Goal: Task Accomplishment & Management: Manage account settings

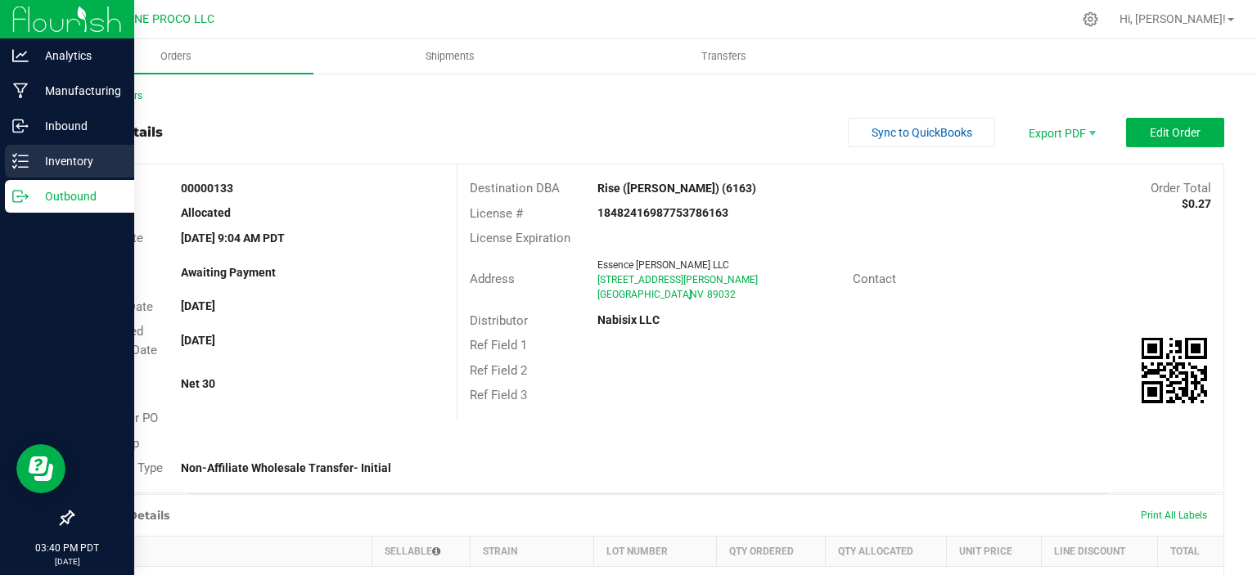
click at [2, 169] on link "Inventory" at bounding box center [67, 162] width 134 height 35
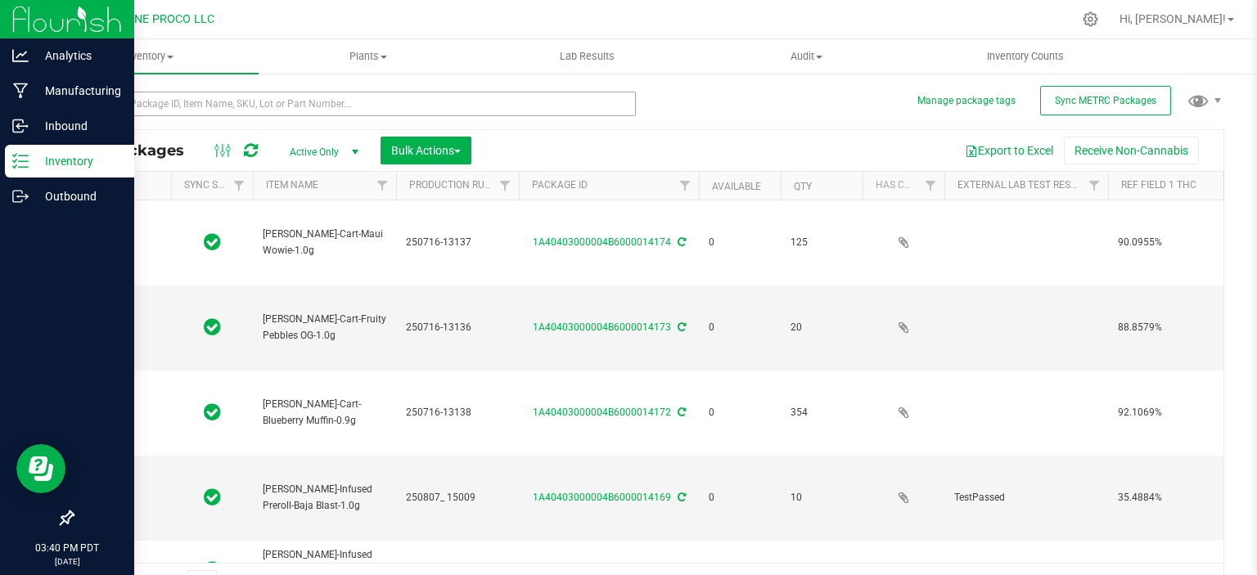
type input "[DATE]"
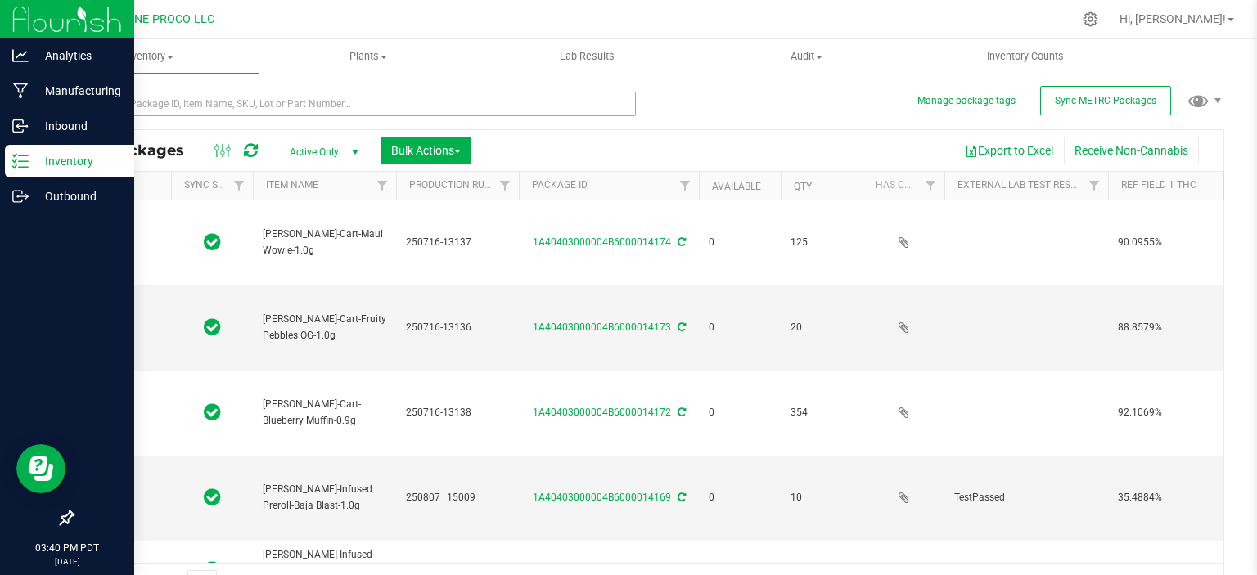
type input "[DATE]"
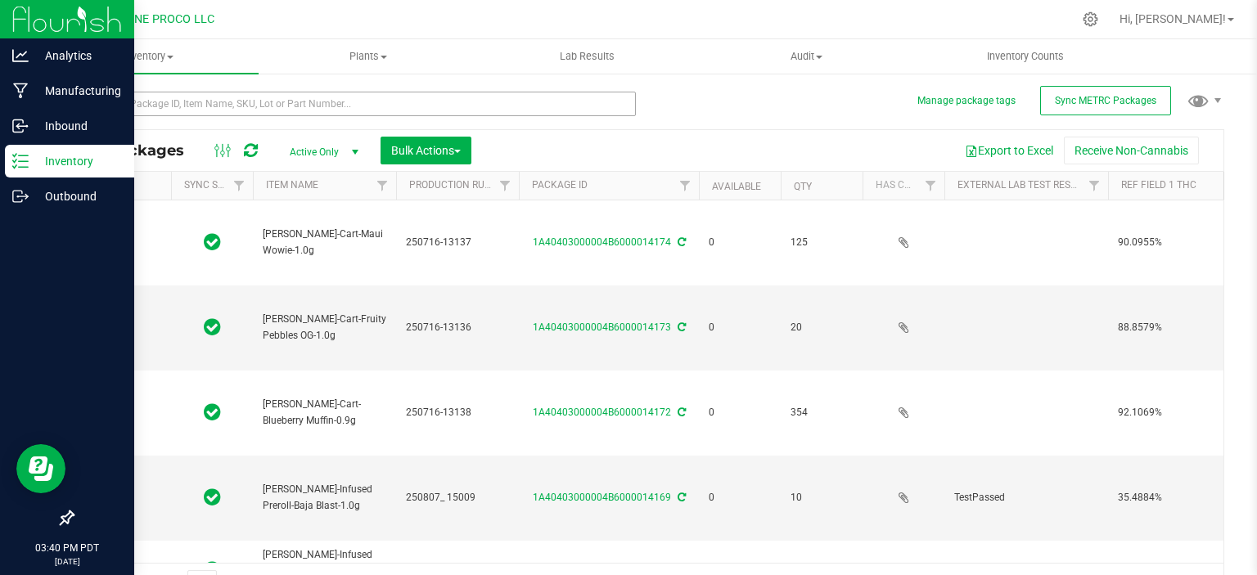
type input "[DATE]"
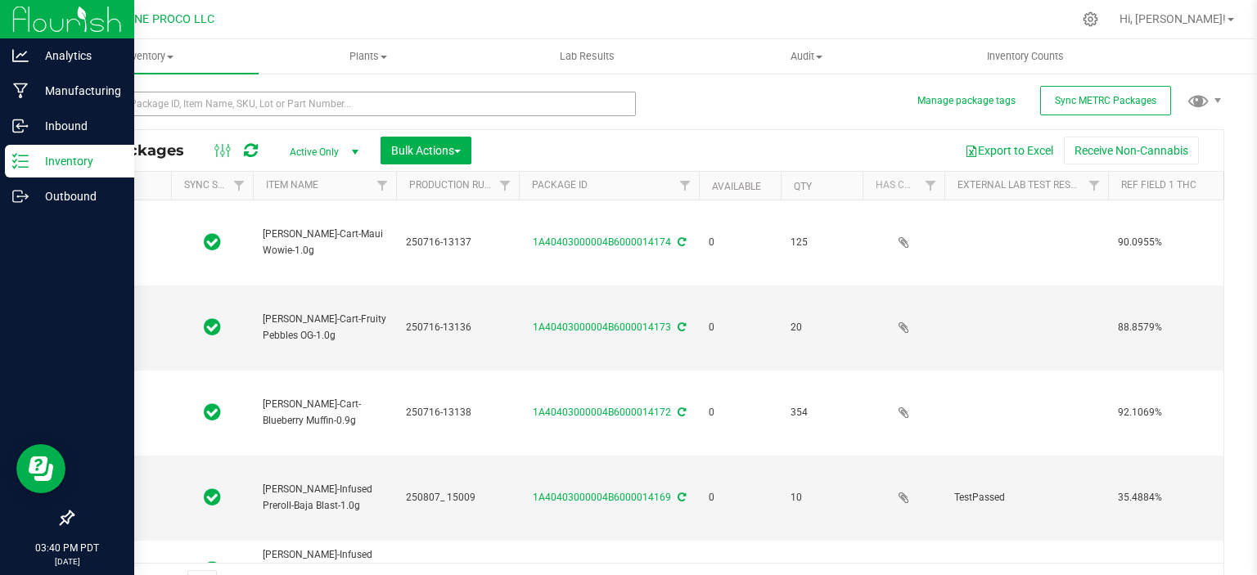
type input "[DATE]"
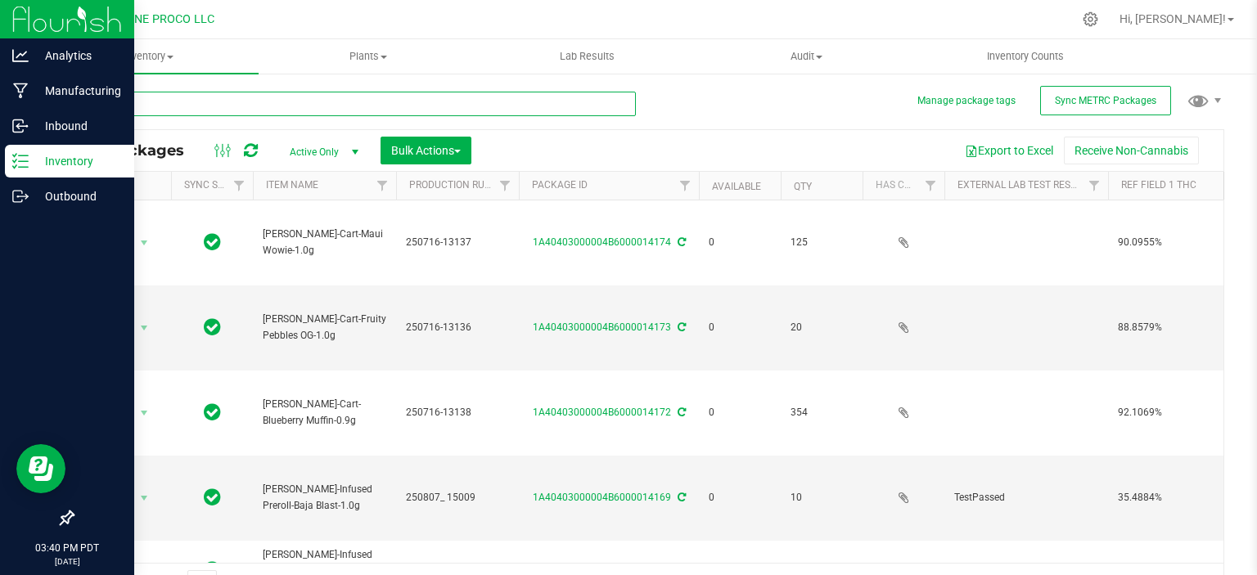
click at [186, 104] on input "text" at bounding box center [354, 104] width 564 height 25
type input "12813"
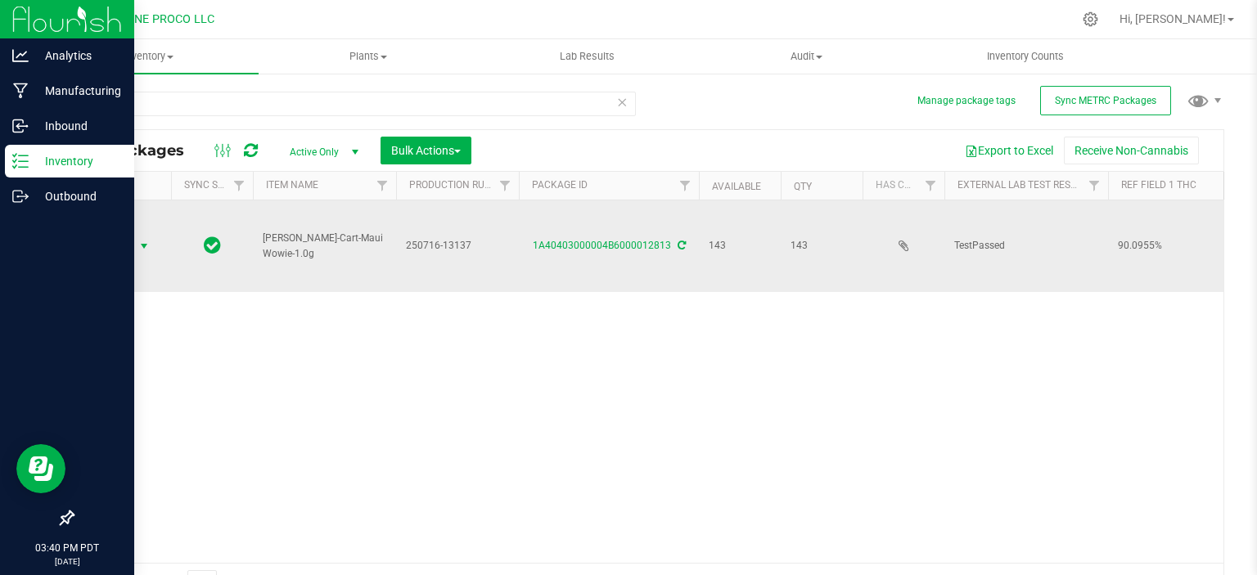
click at [132, 242] on span "Action" at bounding box center [111, 246] width 44 height 23
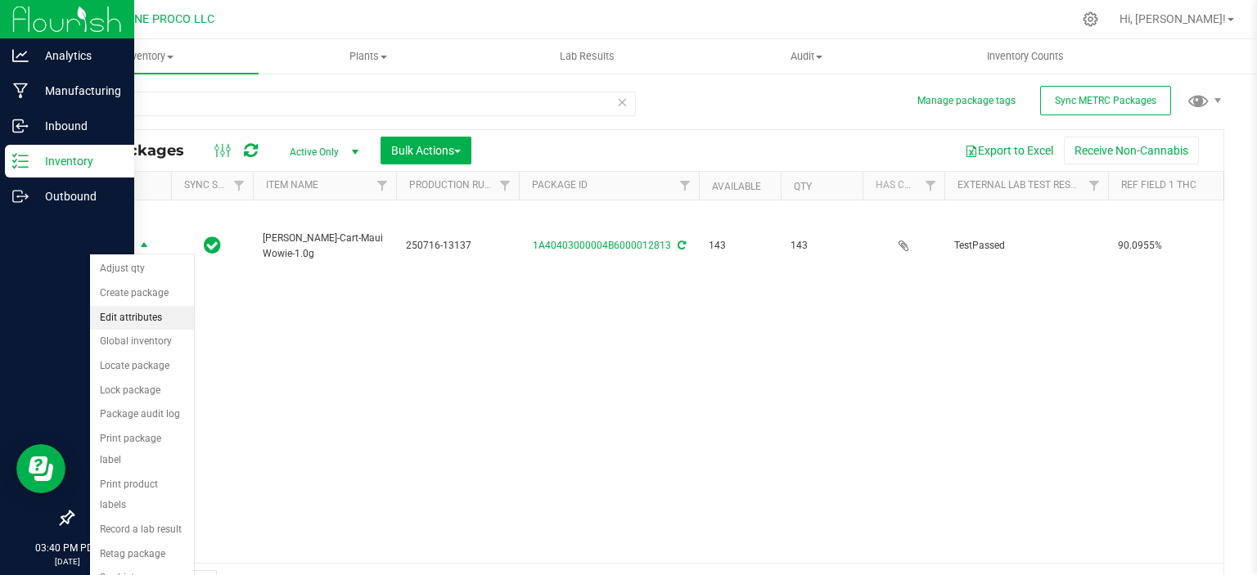
click at [139, 310] on li "Edit attributes" at bounding box center [142, 318] width 104 height 25
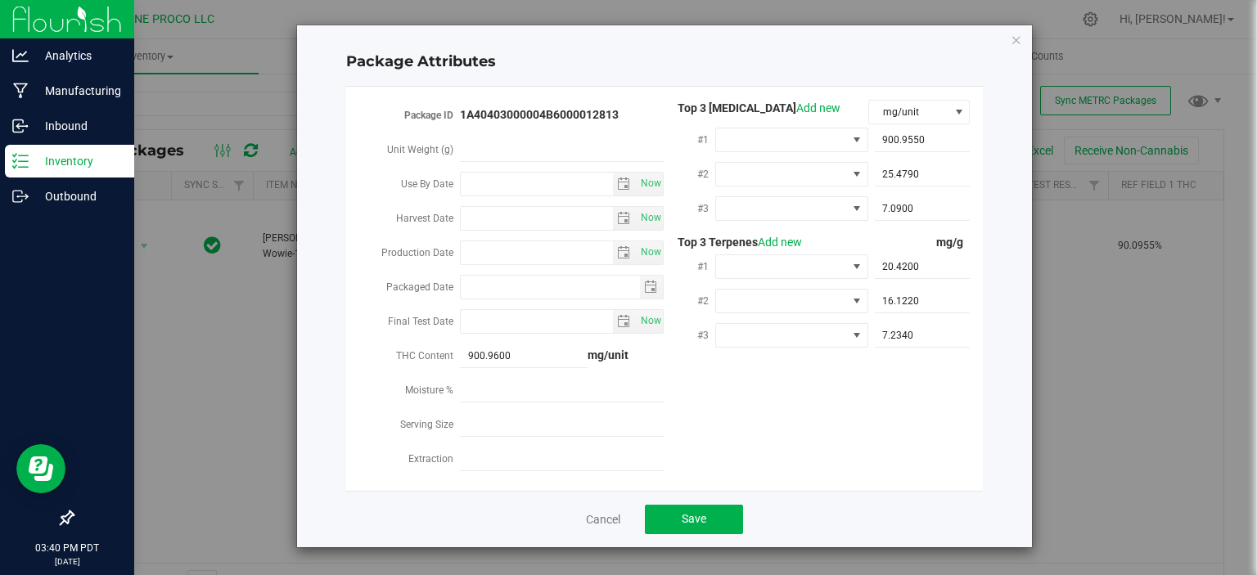
type input "[DATE]"
click at [1014, 41] on icon "Close modal" at bounding box center [1016, 39] width 11 height 20
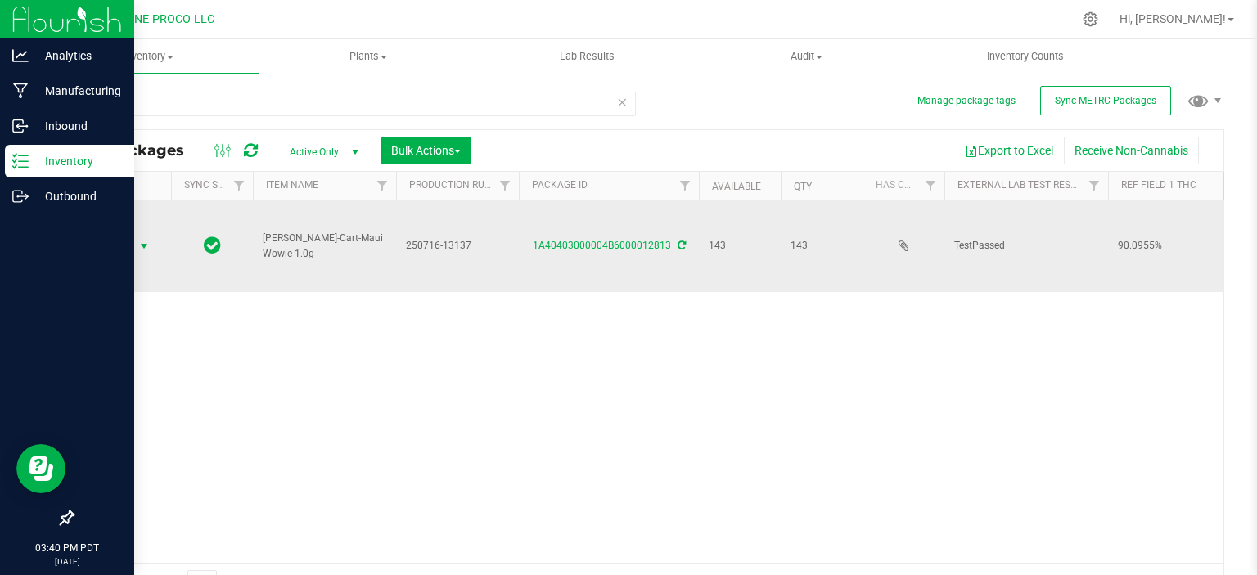
click at [142, 250] on span "select" at bounding box center [144, 246] width 20 height 23
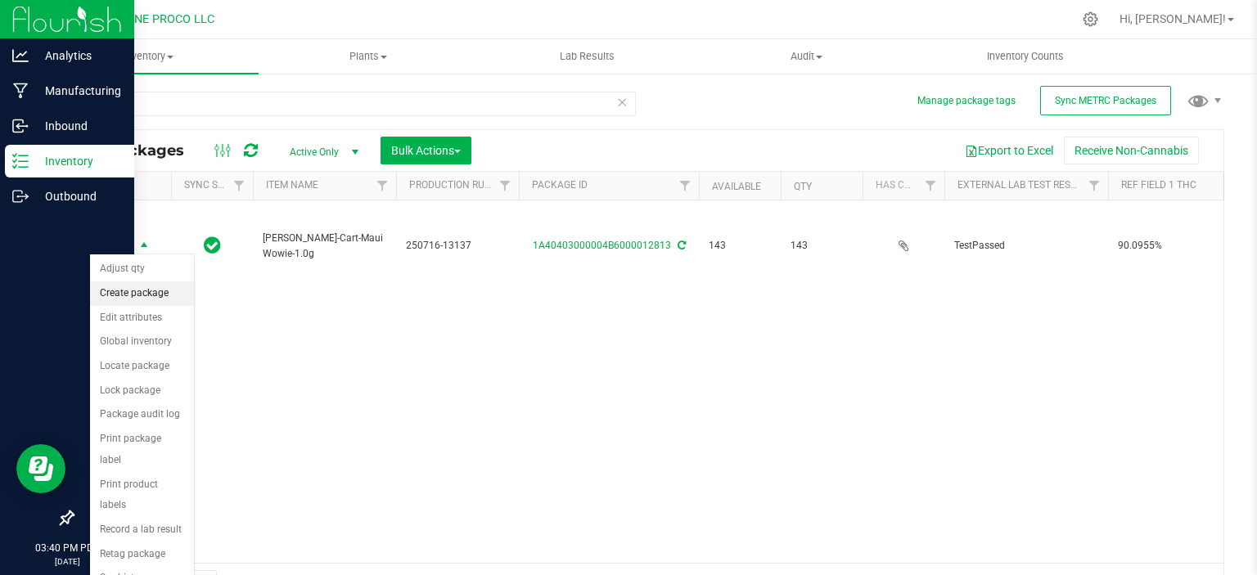
click at [130, 288] on li "Create package" at bounding box center [142, 294] width 104 height 25
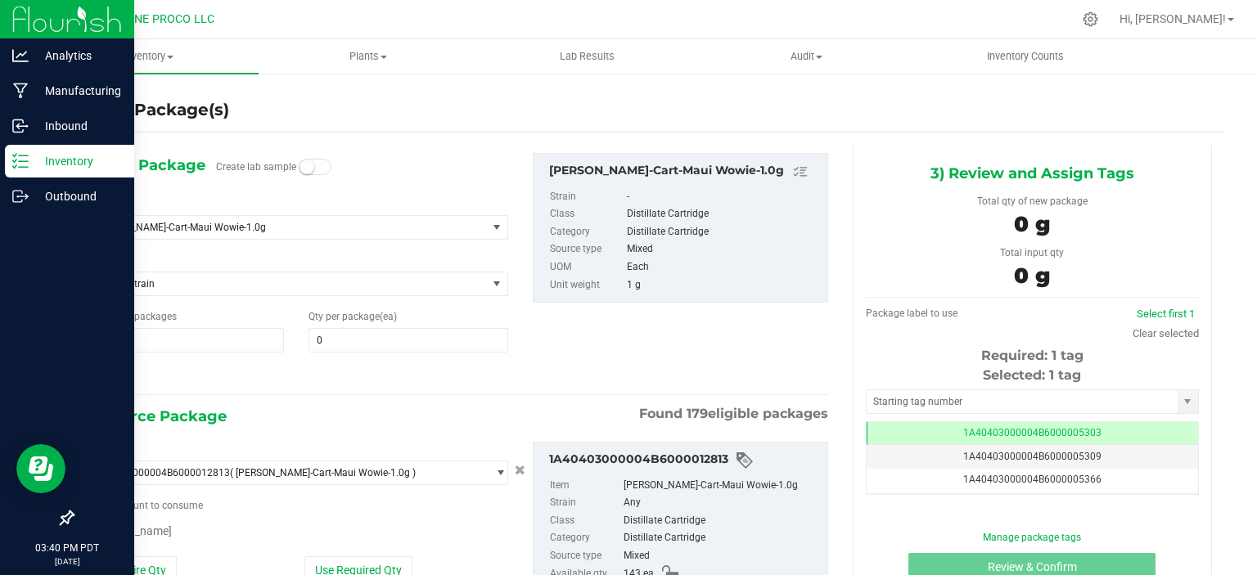
type input "1"
click at [341, 350] on span "0 0" at bounding box center [409, 340] width 200 height 25
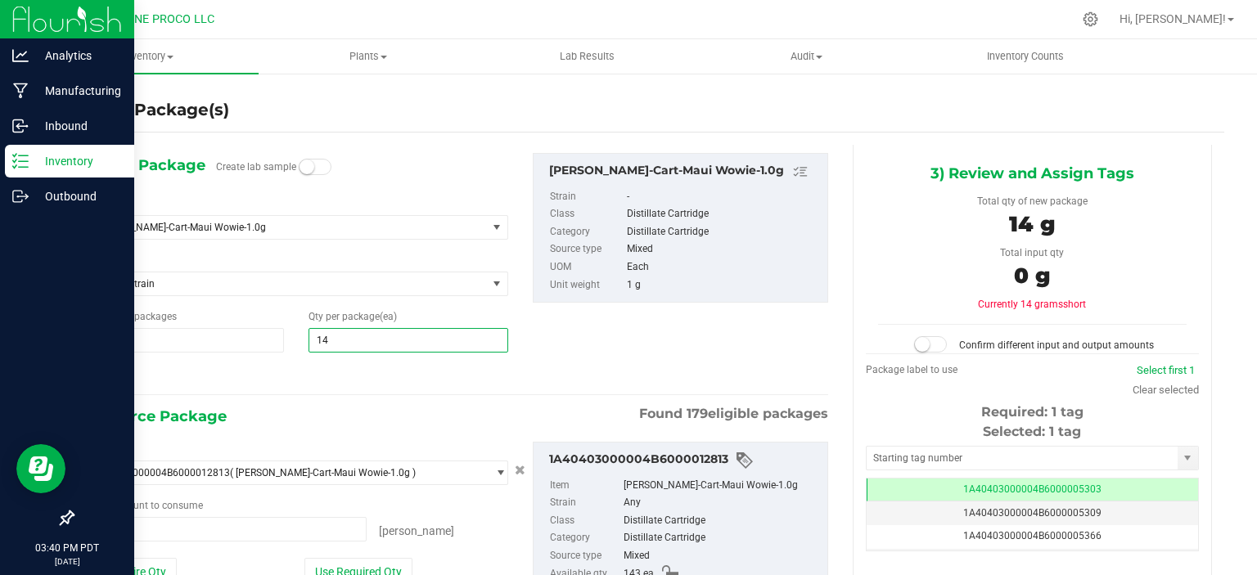
type input "143"
click at [363, 562] on button "Use Required Qty" at bounding box center [359, 572] width 108 height 28
type input "143 ea"
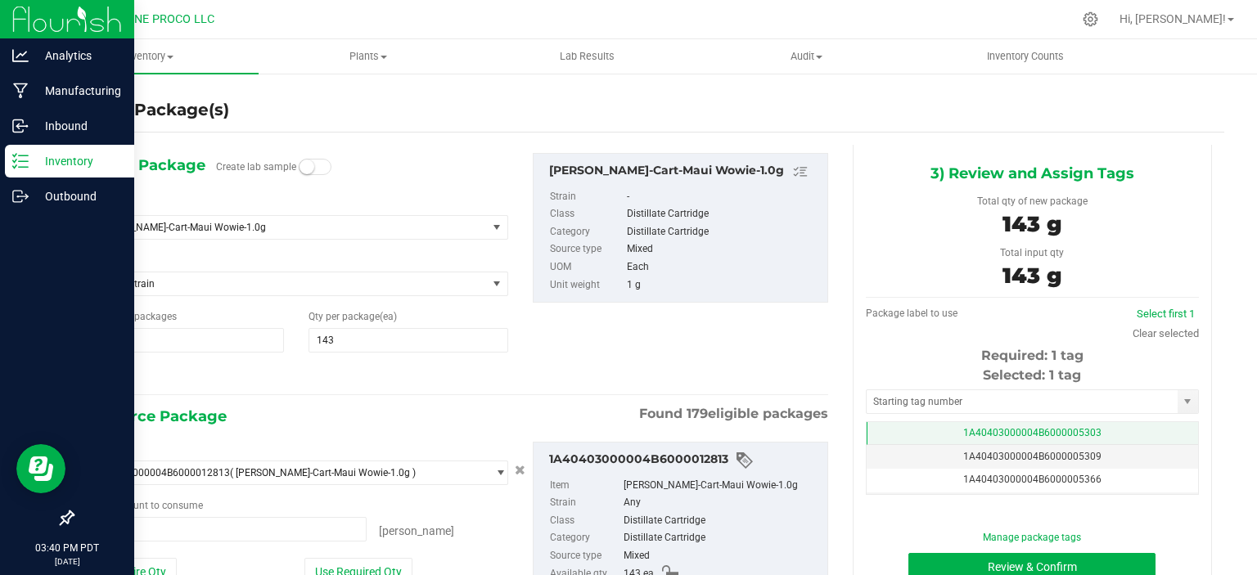
click at [971, 424] on td "1A40403000004B6000005303" at bounding box center [1033, 434] width 332 height 24
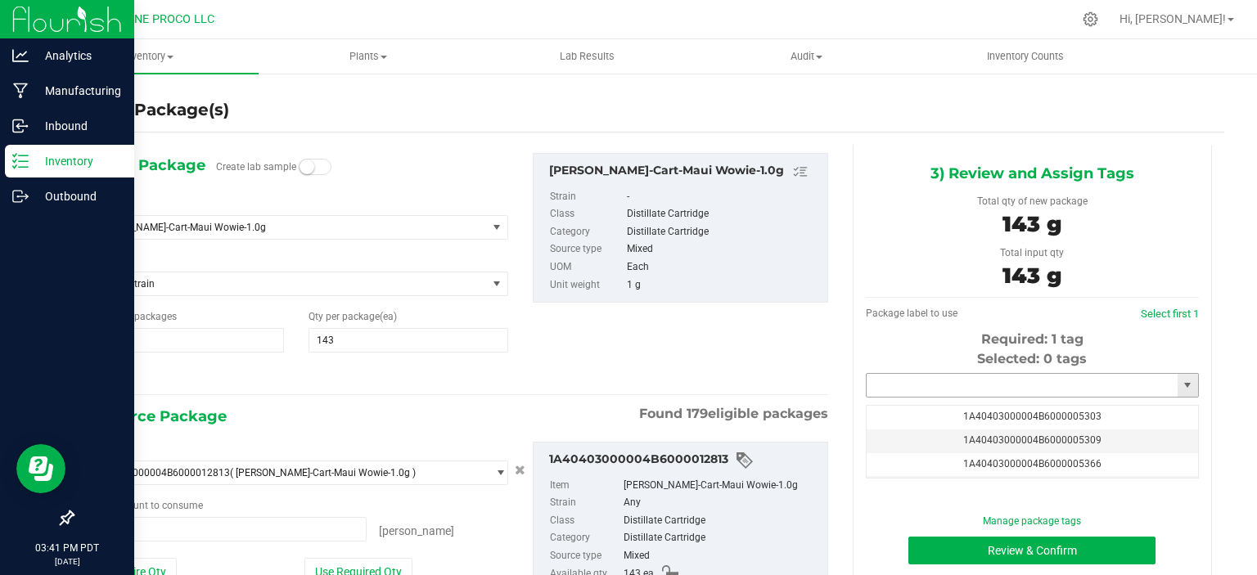
click at [938, 377] on input "text" at bounding box center [1022, 385] width 311 height 23
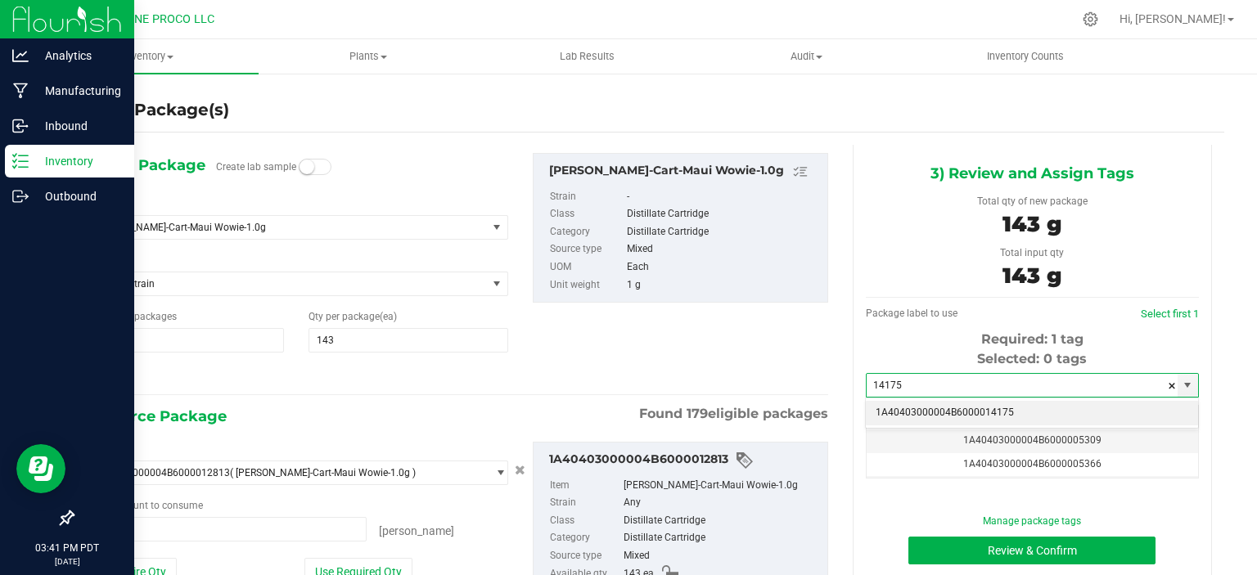
click at [954, 415] on li "1A40403000004B6000014175" at bounding box center [1032, 413] width 332 height 25
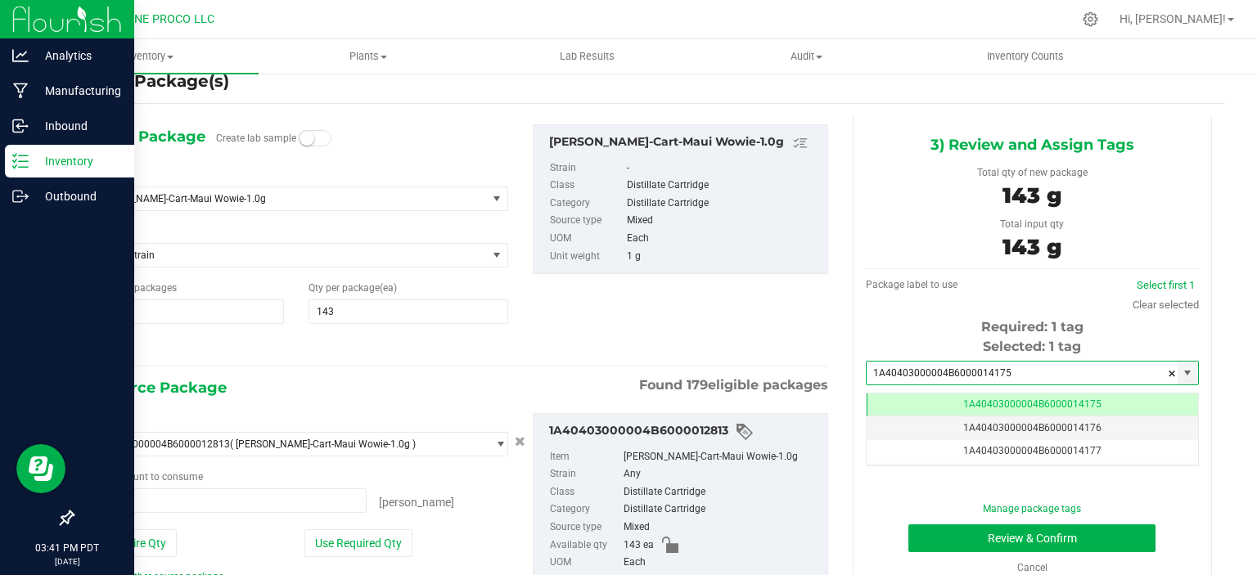
scroll to position [115, 0]
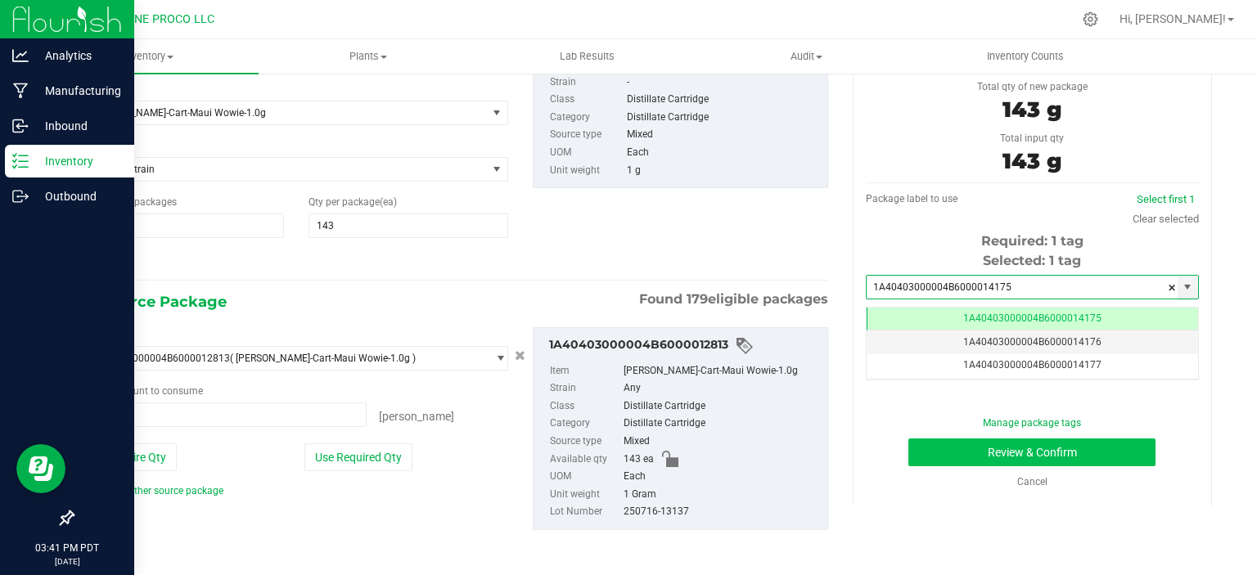
type input "1A40403000004B6000014175"
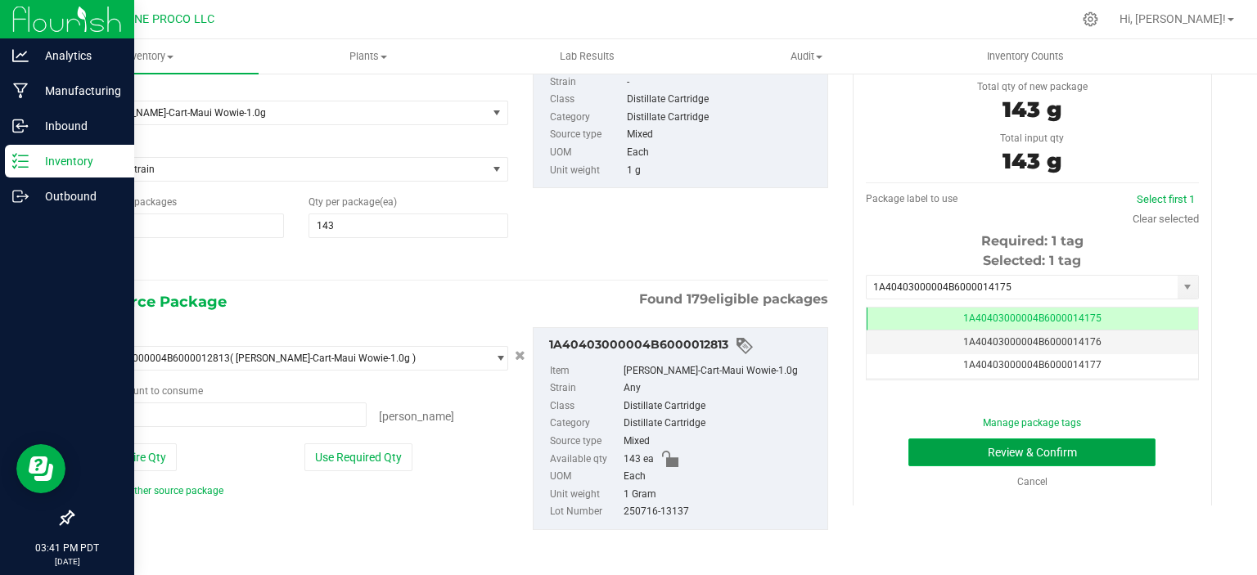
click at [937, 459] on button "Review & Confirm" at bounding box center [1032, 453] width 247 height 28
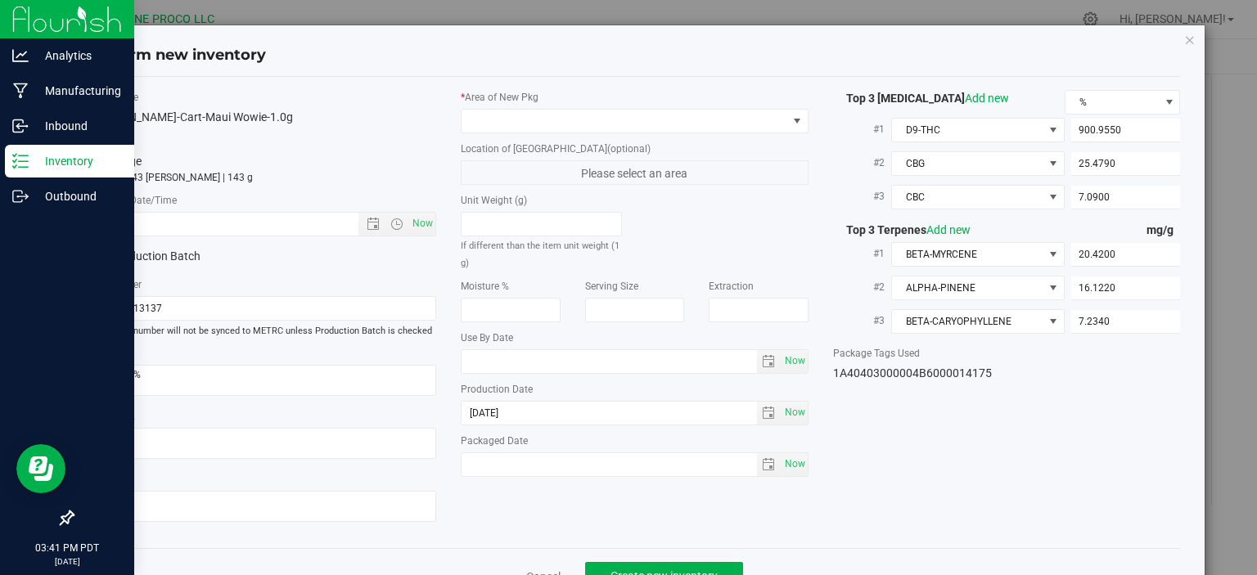
click at [647, 133] on div "* Area of [GEOGRAPHIC_DATA] Location of [GEOGRAPHIC_DATA] (optional) Please sel…" at bounding box center [635, 287] width 372 height 395
click at [647, 128] on span at bounding box center [625, 121] width 326 height 23
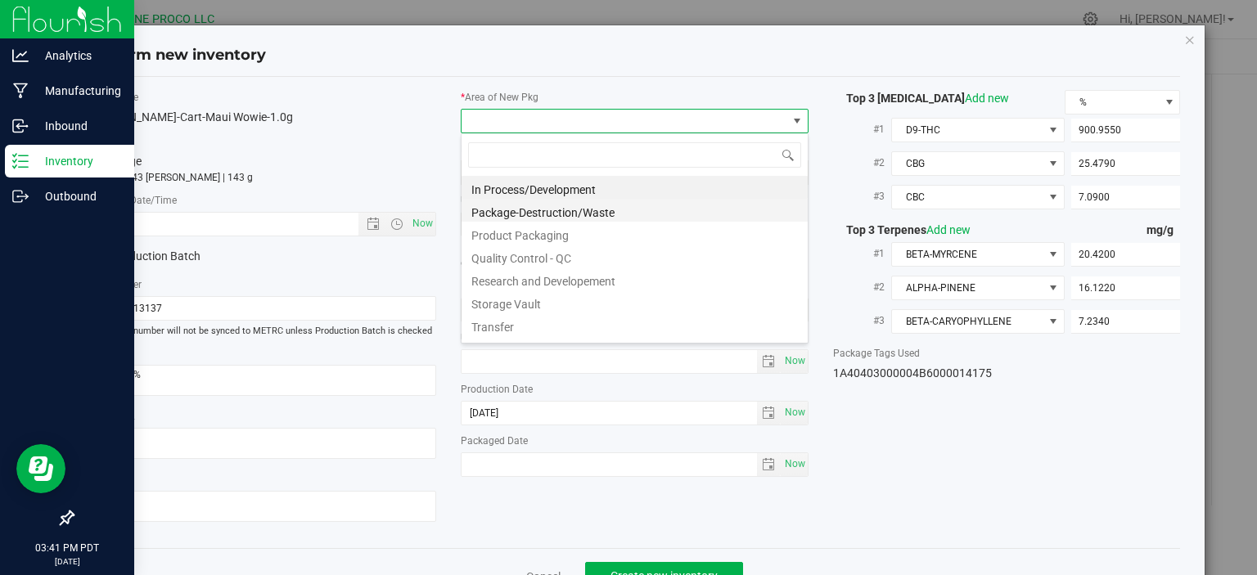
scroll to position [24, 347]
click at [535, 232] on li "Product Packaging" at bounding box center [635, 233] width 346 height 23
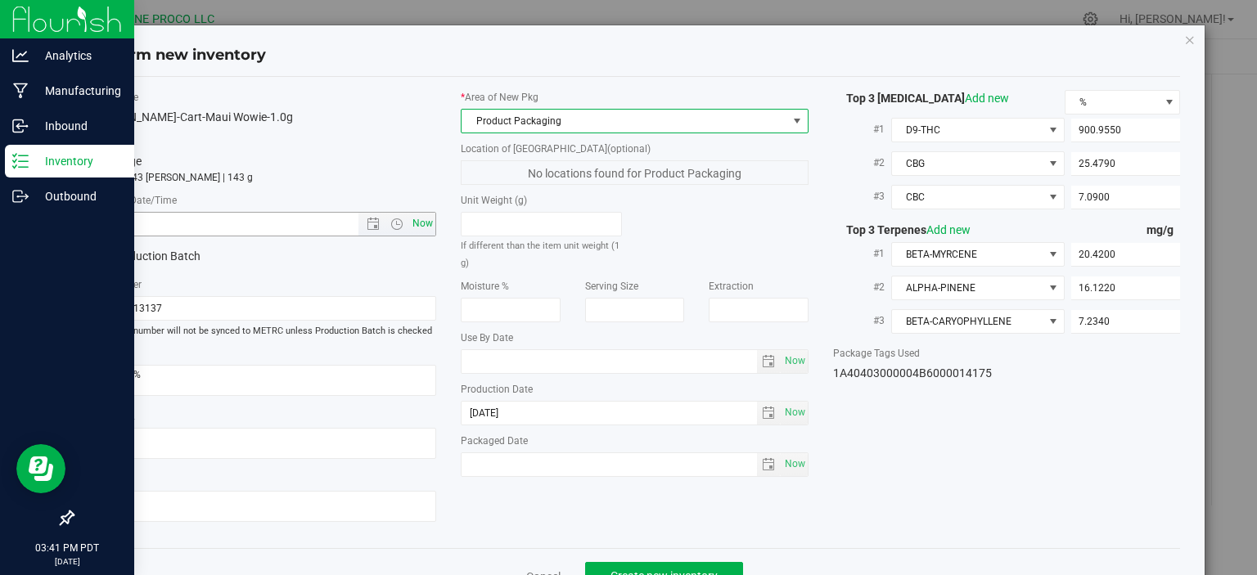
click at [434, 230] on span "Now" at bounding box center [423, 224] width 28 height 24
type input "[DATE] 3:41 PM"
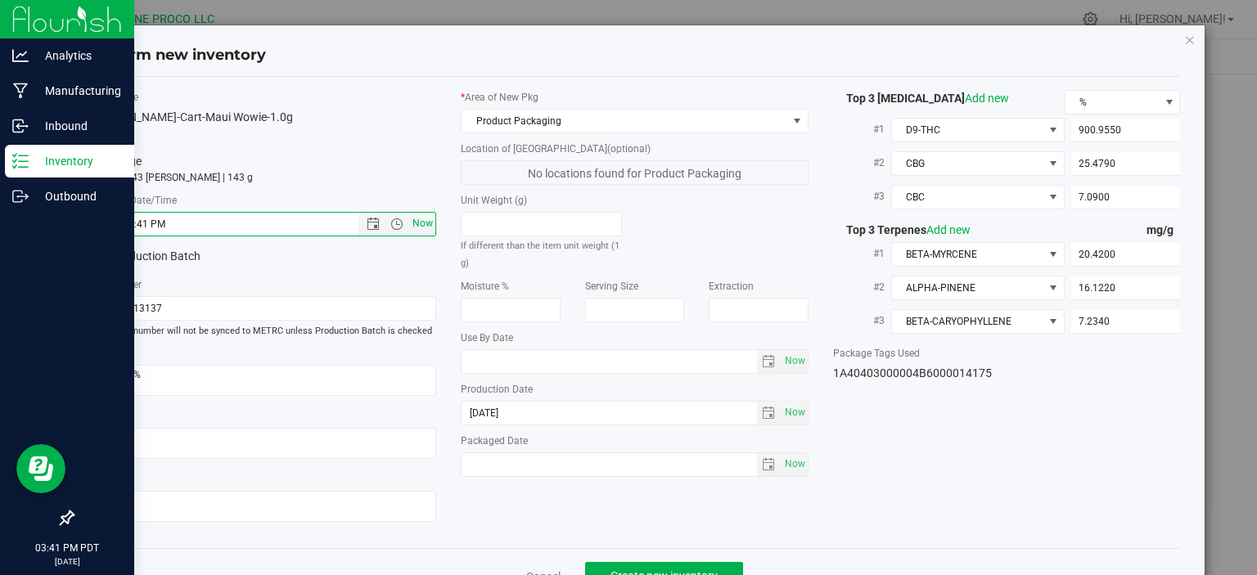
scroll to position [43, 0]
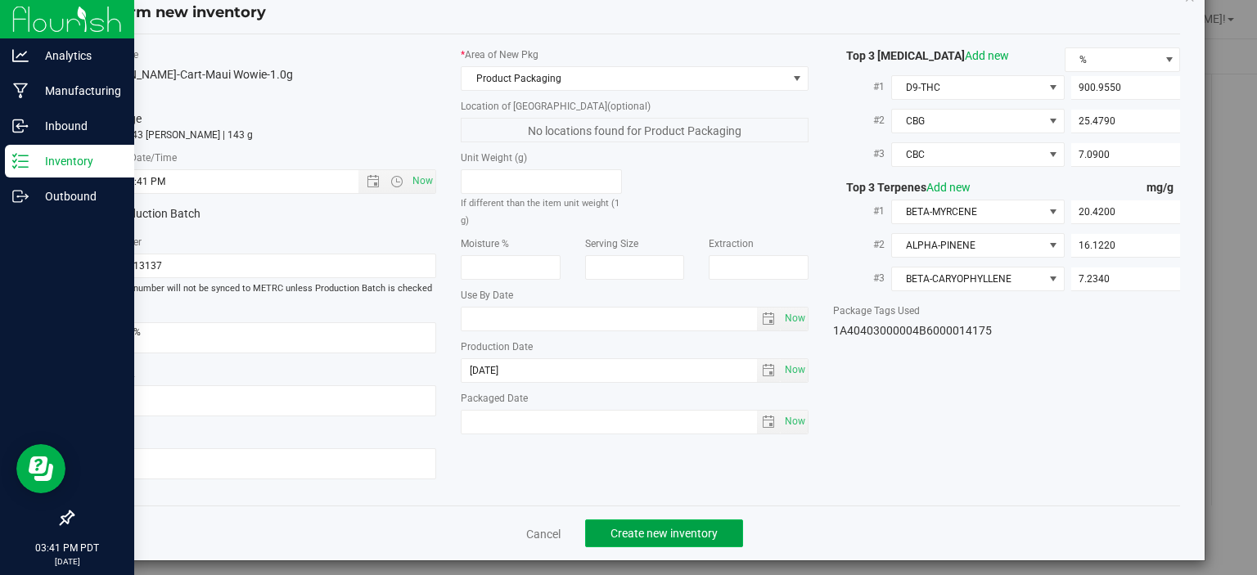
click at [620, 527] on span "Create new inventory" at bounding box center [664, 533] width 107 height 13
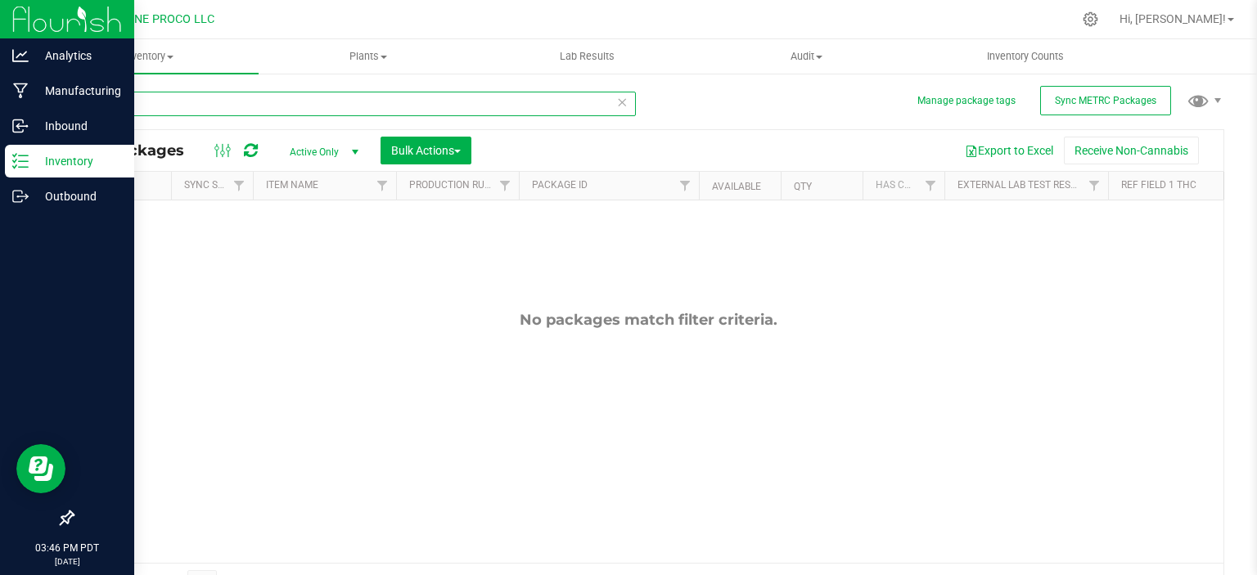
click at [207, 106] on input "12813" at bounding box center [354, 104] width 564 height 25
type input "0109"
click at [16, 201] on icon at bounding box center [20, 196] width 16 height 16
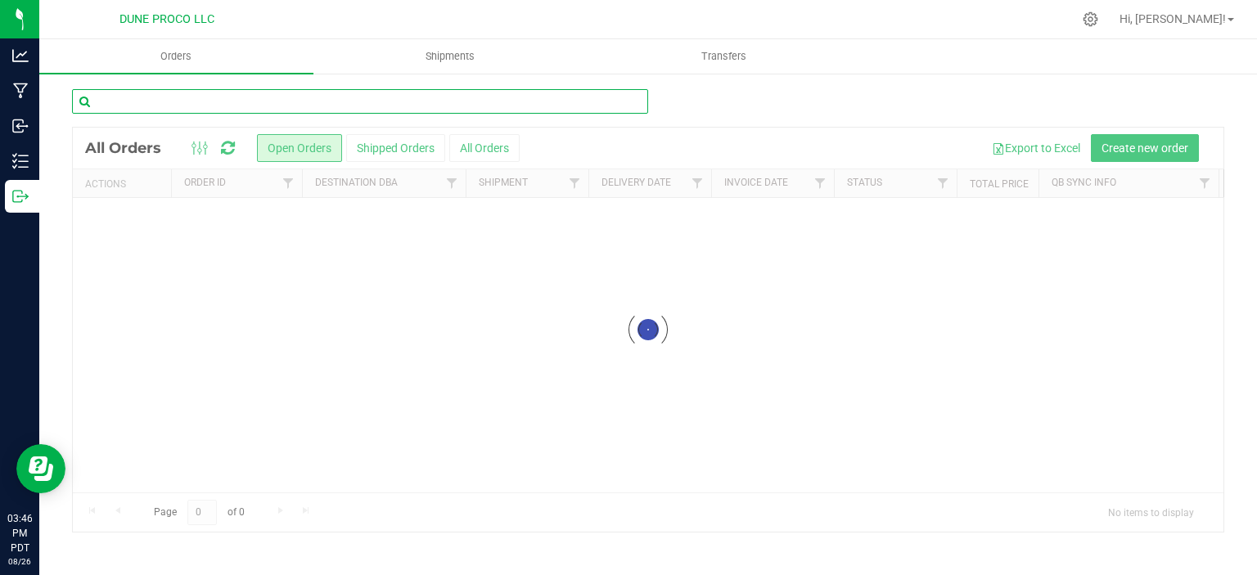
click at [222, 100] on input "text" at bounding box center [360, 101] width 576 height 25
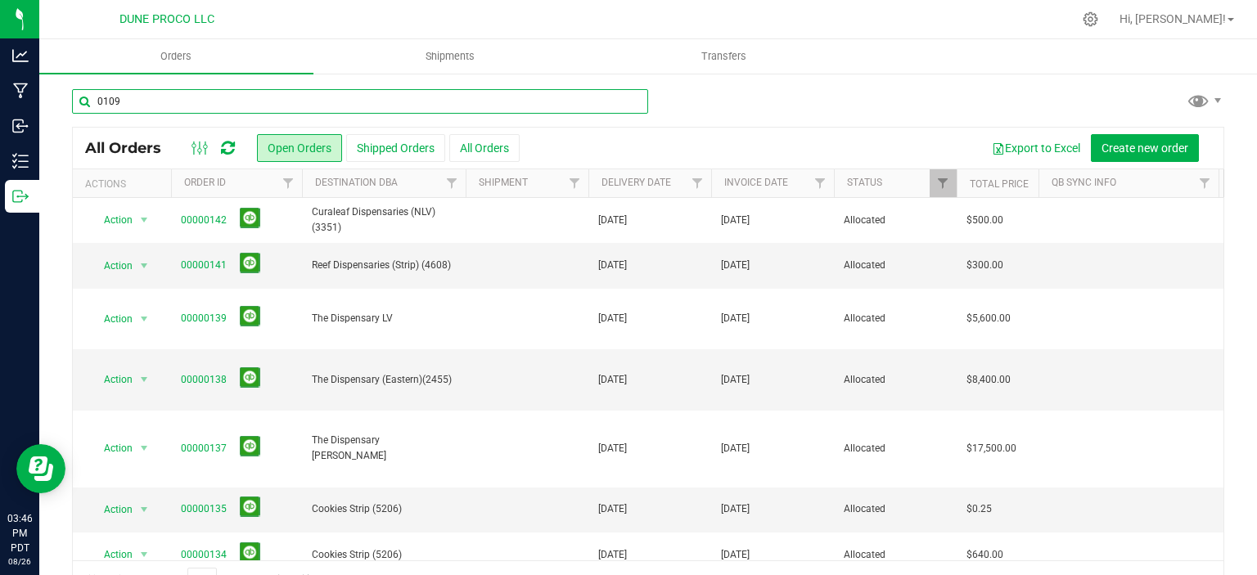
type input "0109"
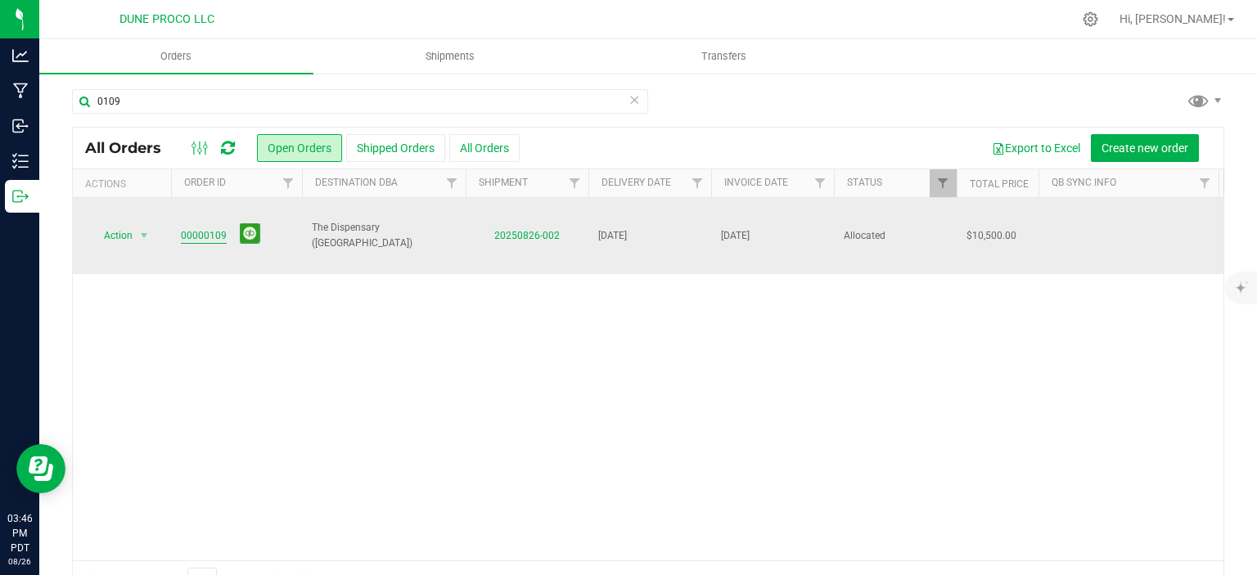
click at [193, 228] on link "00000109" at bounding box center [204, 236] width 46 height 16
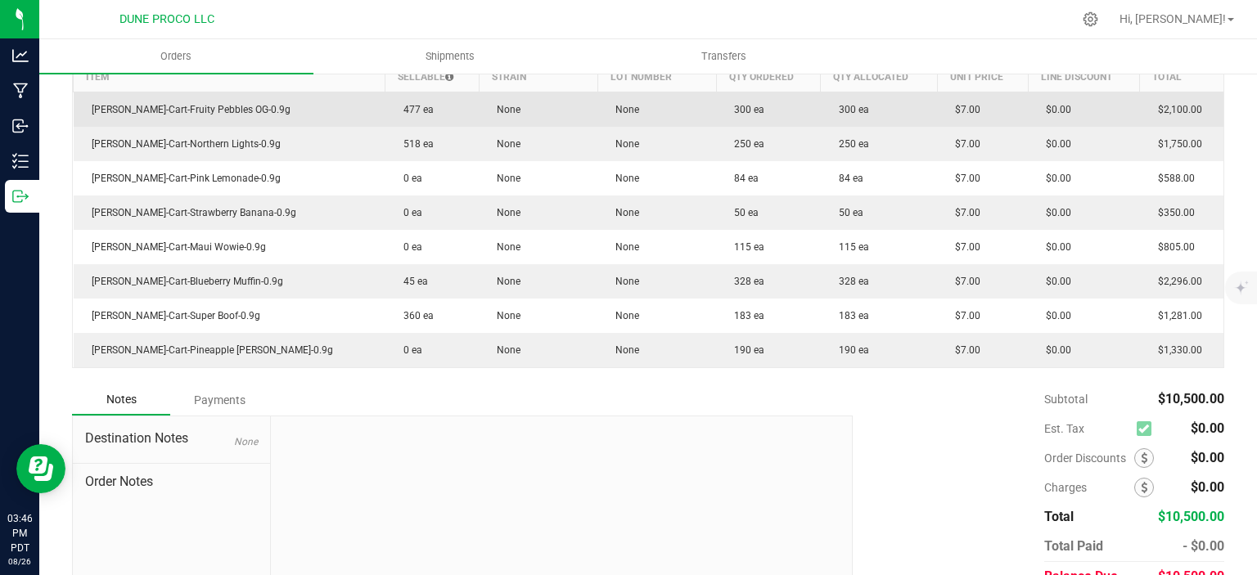
scroll to position [550, 0]
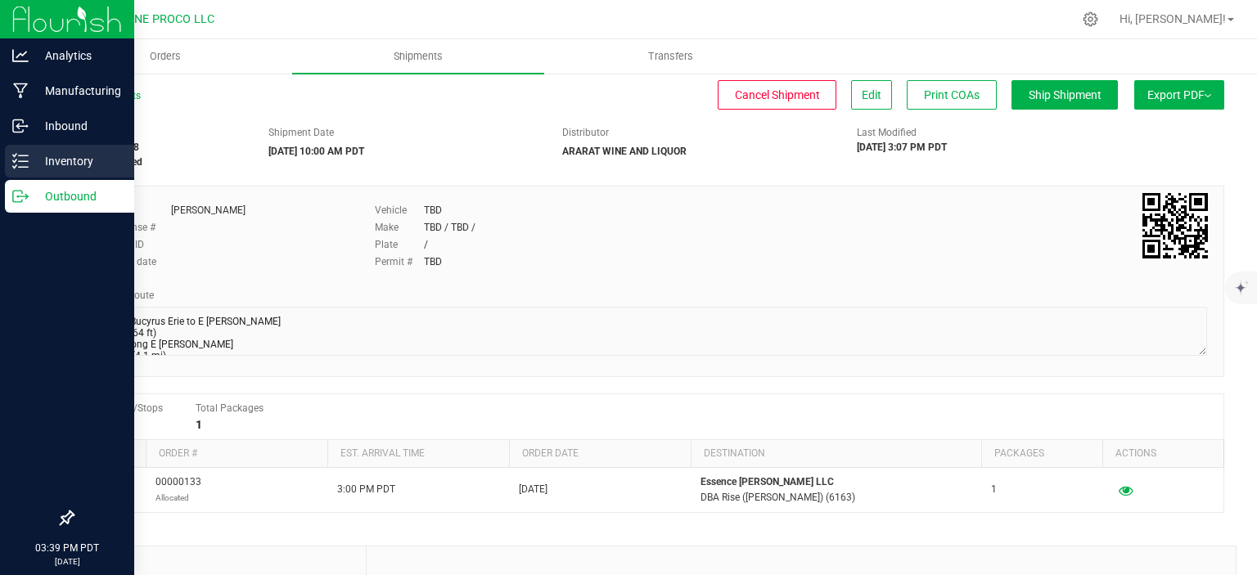
click at [28, 157] on icon at bounding box center [20, 161] width 16 height 16
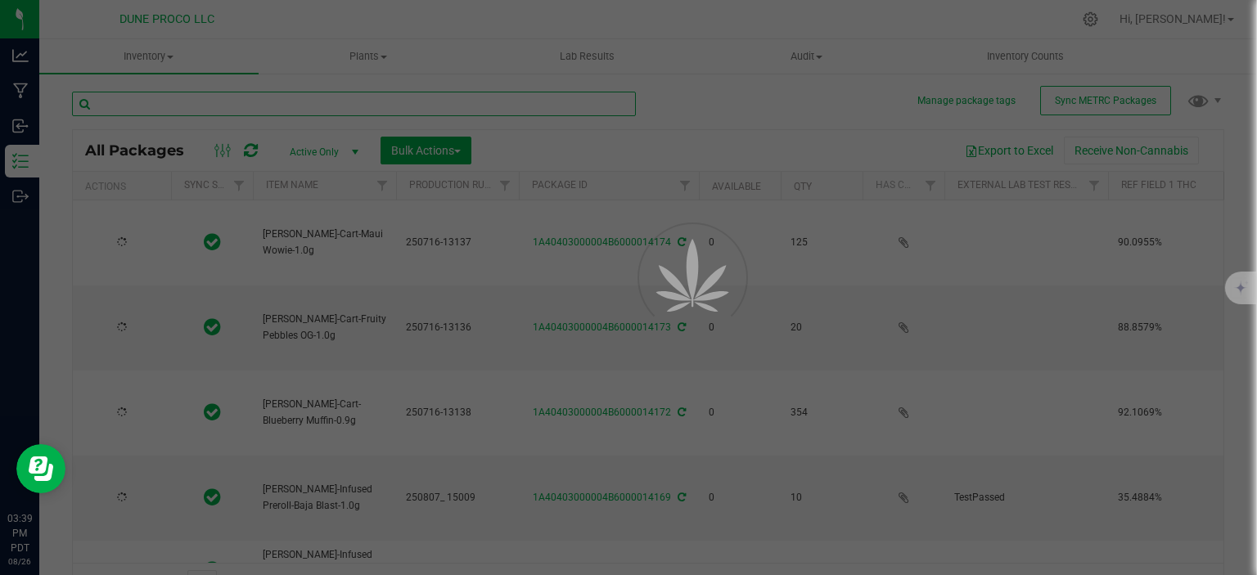
click at [202, 102] on input "text" at bounding box center [354, 104] width 564 height 25
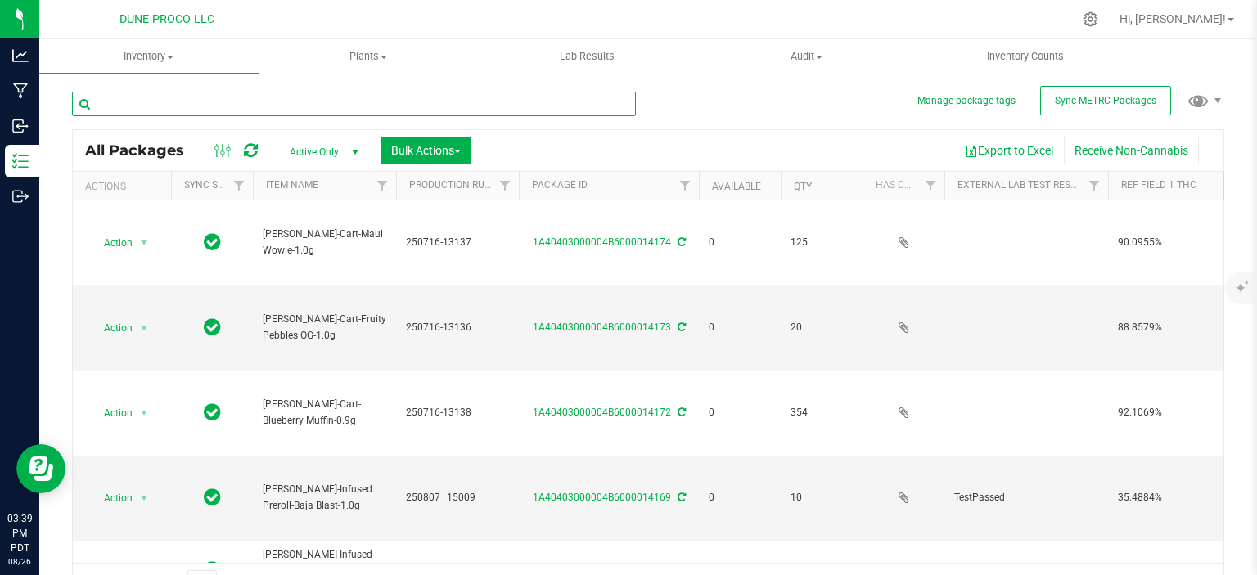
type input "2025-07-16"
type input "2025-08-07"
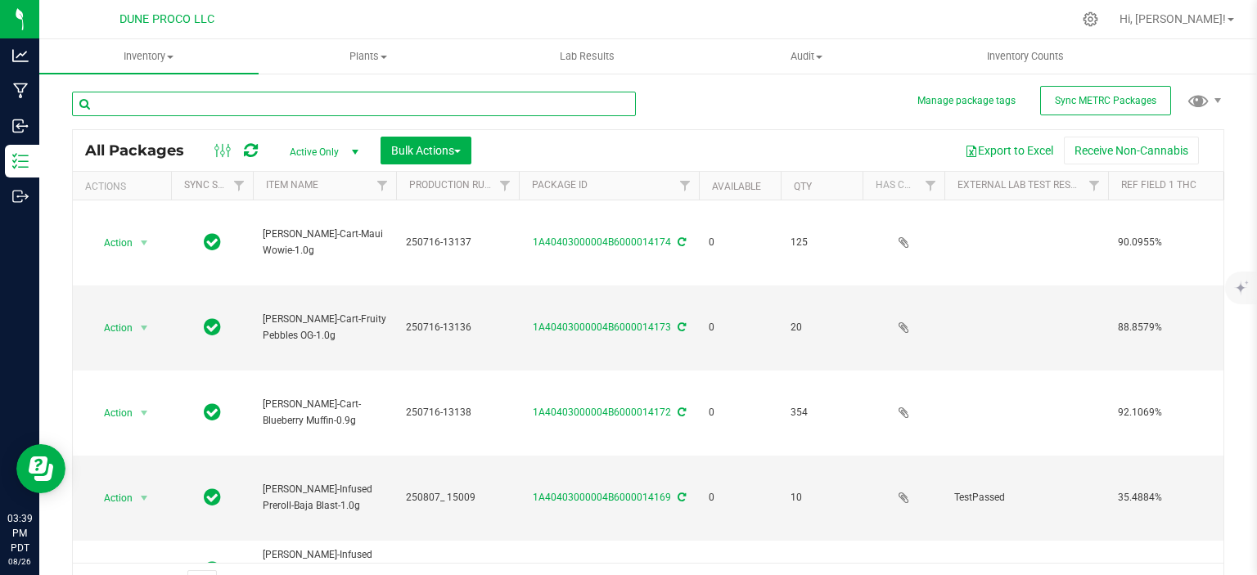
type input "2025-06-19"
type input "2025-07-04"
type input "2025-08-07"
type input "2025-06-12"
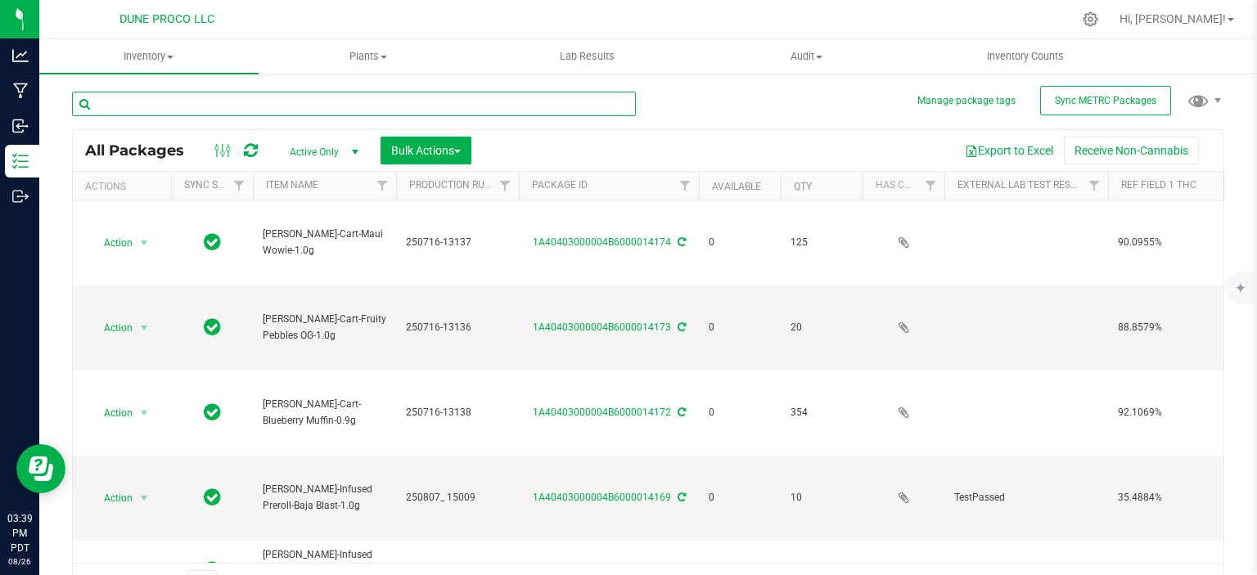
type input "2025-07-04"
type input "2025-06-19"
type input "2025-07-11"
type input "2025-06-19"
type input "2025-07-11"
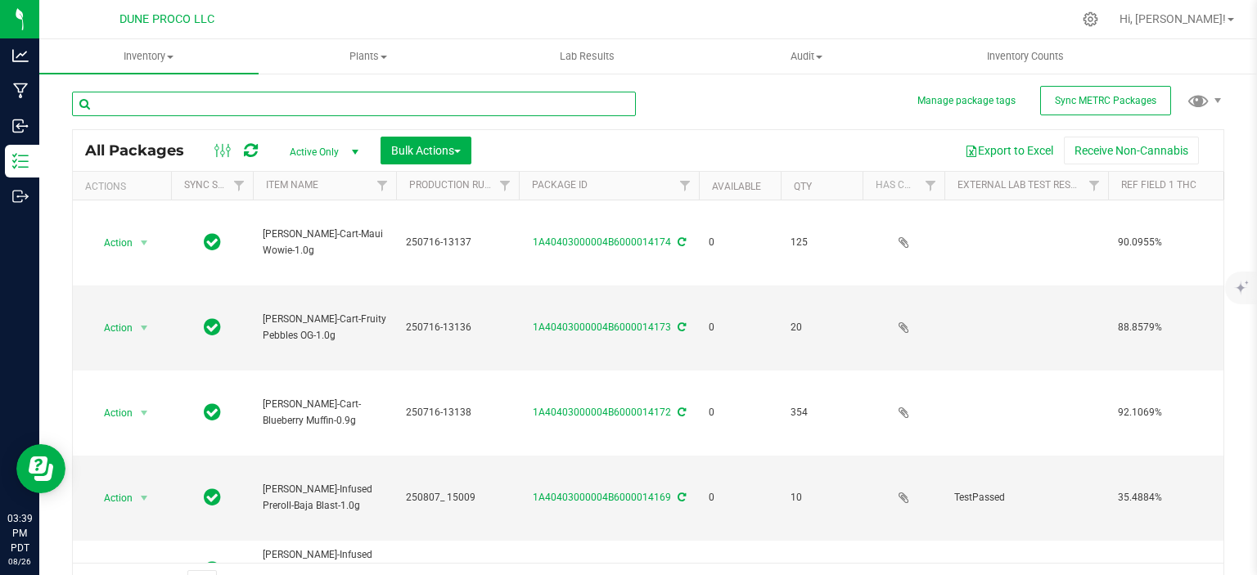
type input "2025-06-30"
type input "2025-07-16"
type input "2025-08-07"
type input "2025-06-30"
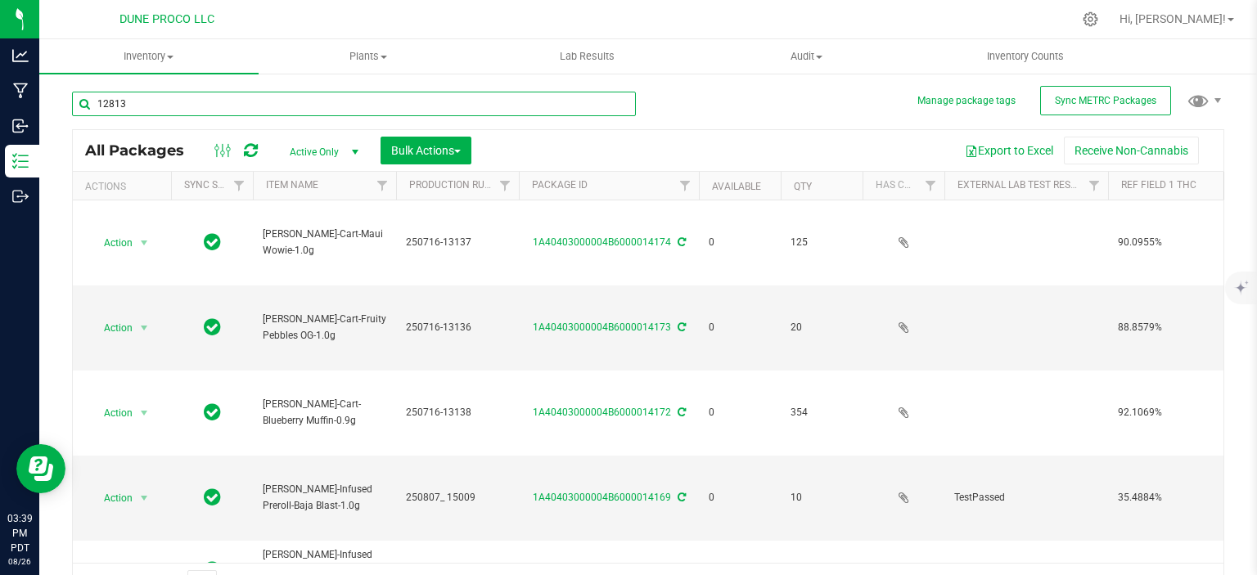
type input "12813"
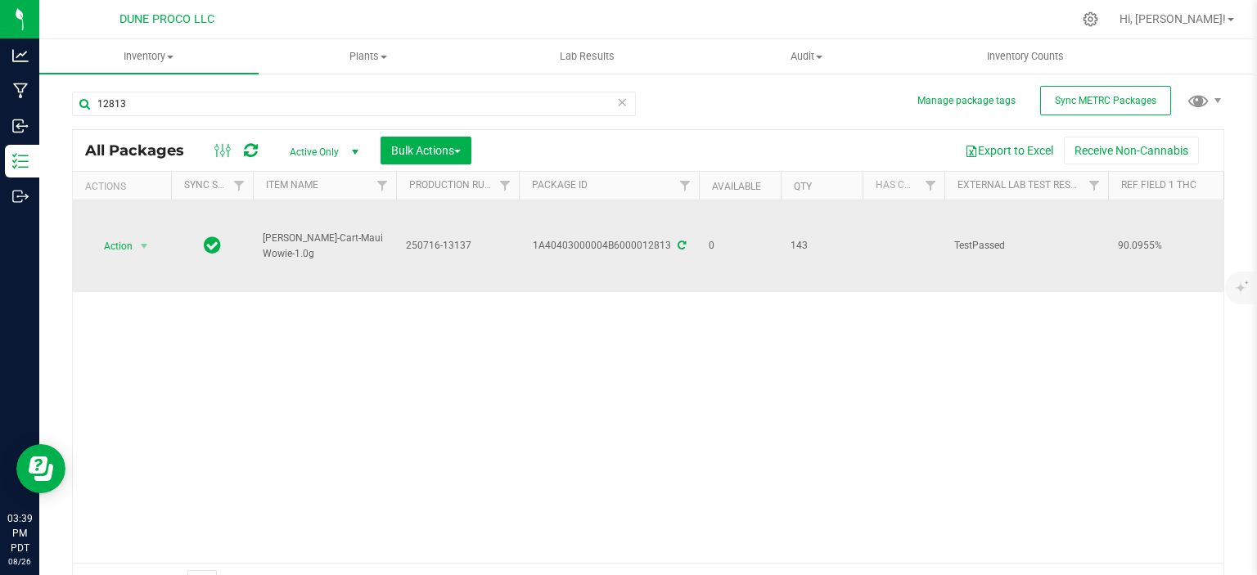
click at [678, 244] on icon at bounding box center [682, 246] width 8 height 10
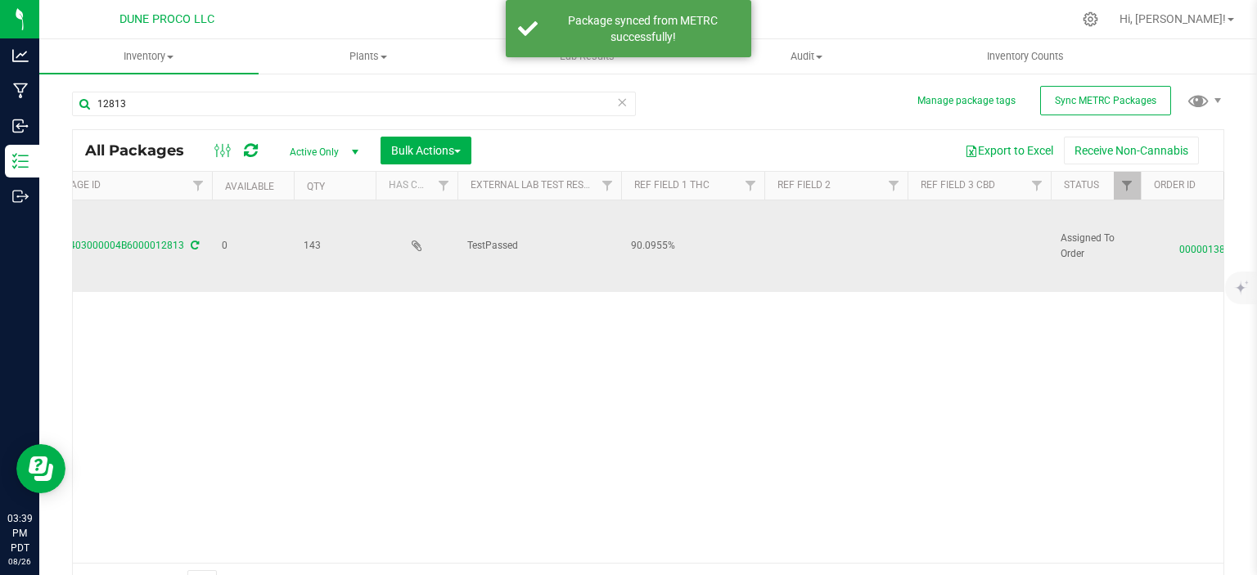
scroll to position [0, 527]
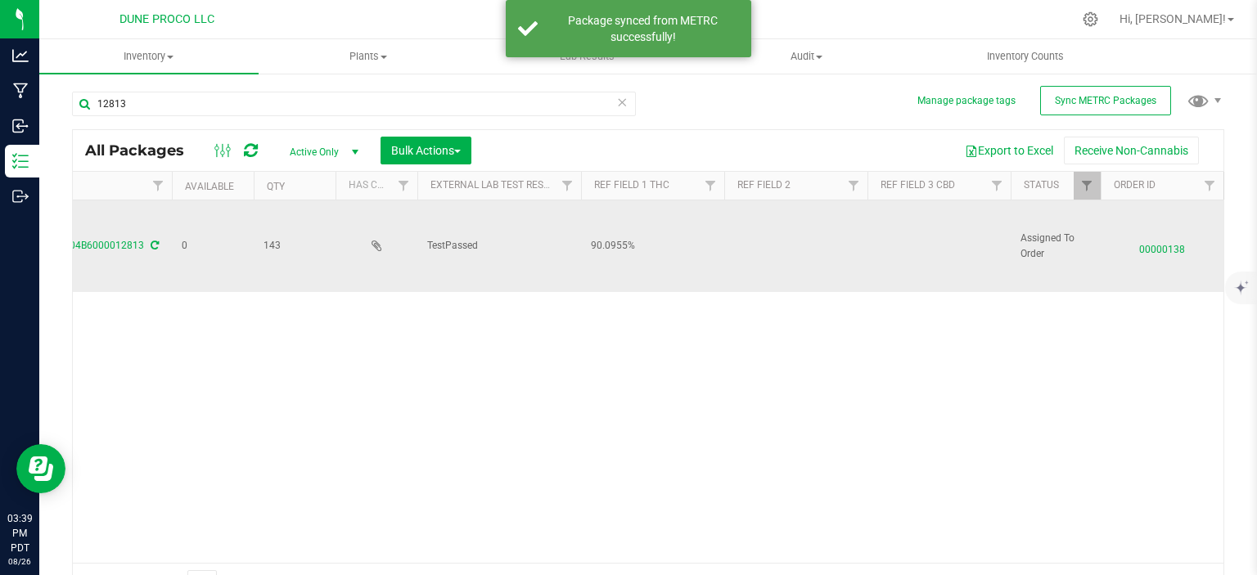
click at [1144, 244] on span "00000138" at bounding box center [1162, 246] width 103 height 24
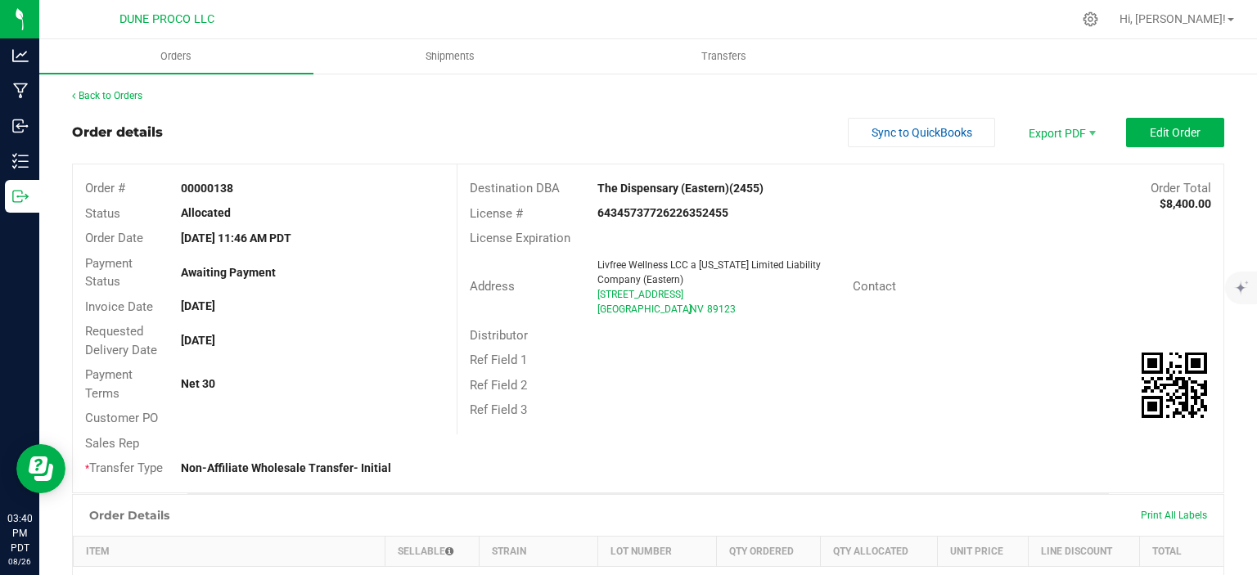
click at [1196, 134] on span "Edit Order" at bounding box center [1175, 132] width 51 height 13
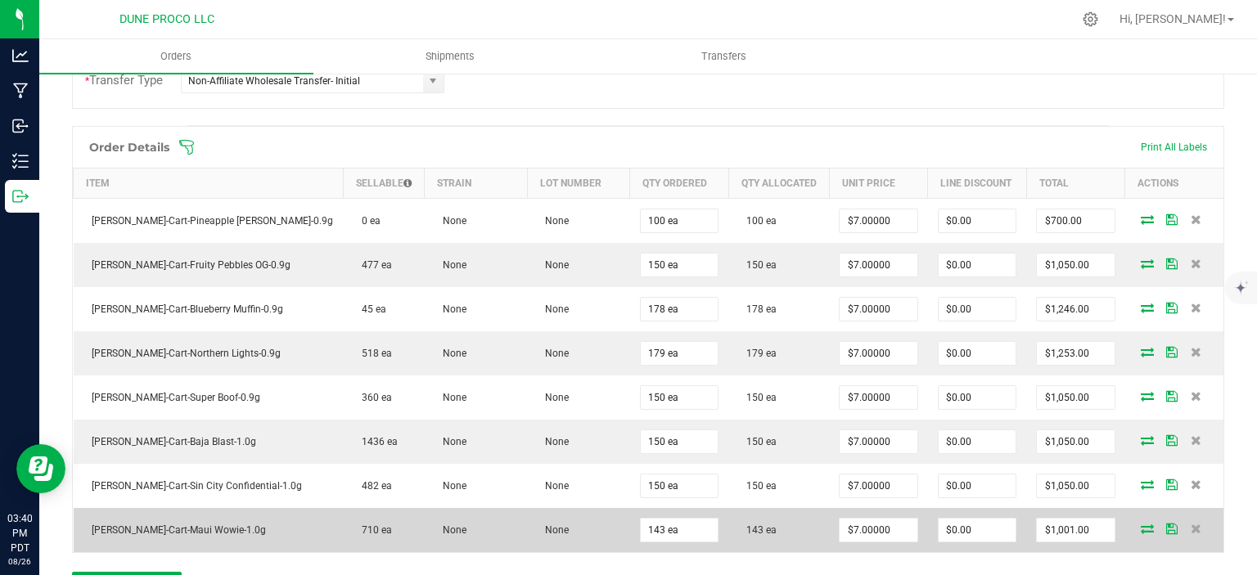
click at [1144, 527] on icon at bounding box center [1147, 529] width 13 height 10
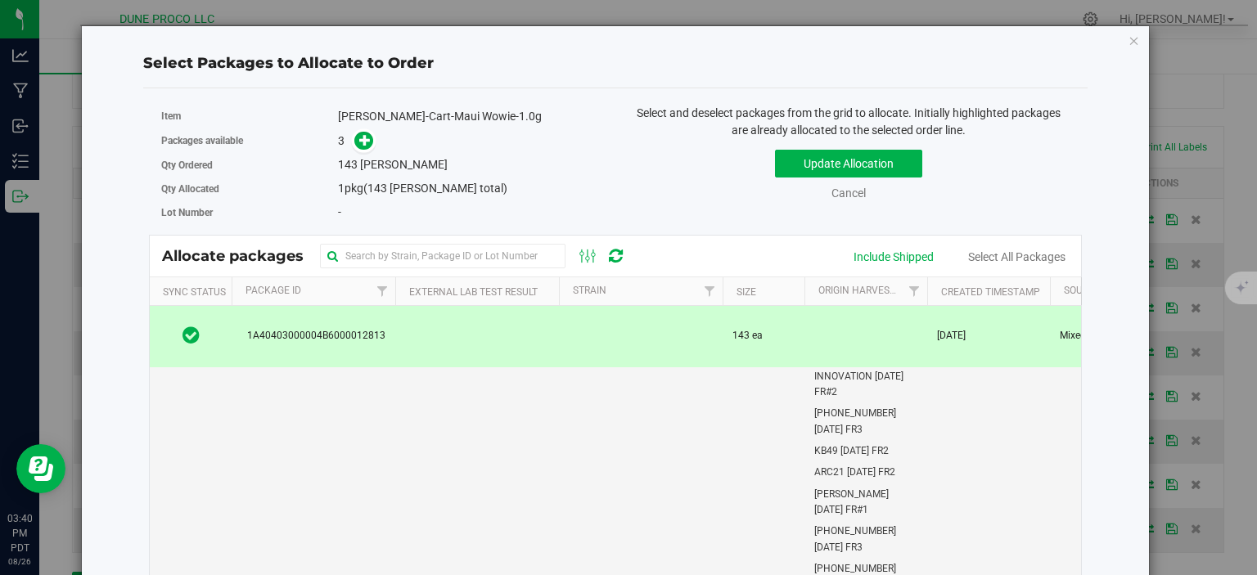
click at [482, 343] on td at bounding box center [477, 336] width 164 height 61
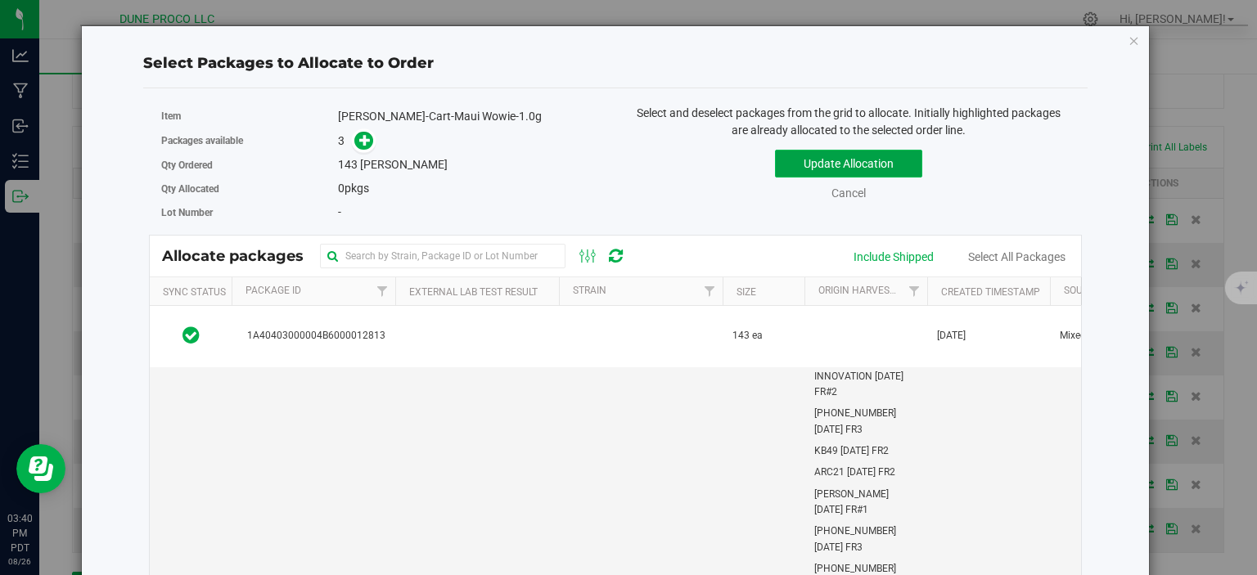
click at [840, 173] on button "Update Allocation" at bounding box center [848, 164] width 147 height 28
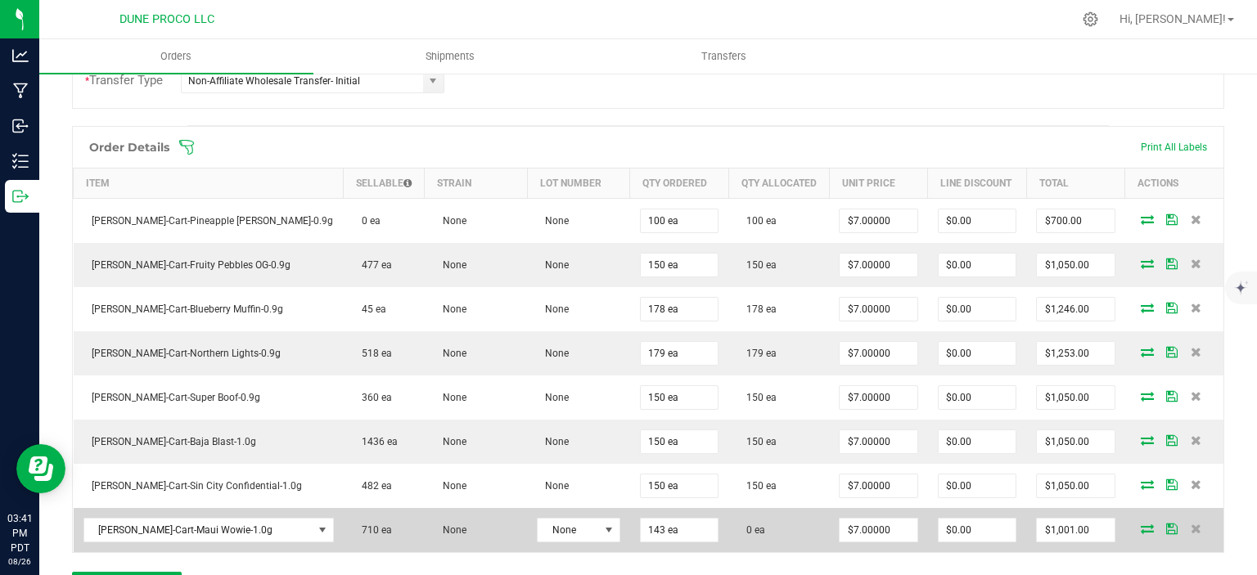
click at [1146, 524] on icon at bounding box center [1147, 529] width 13 height 10
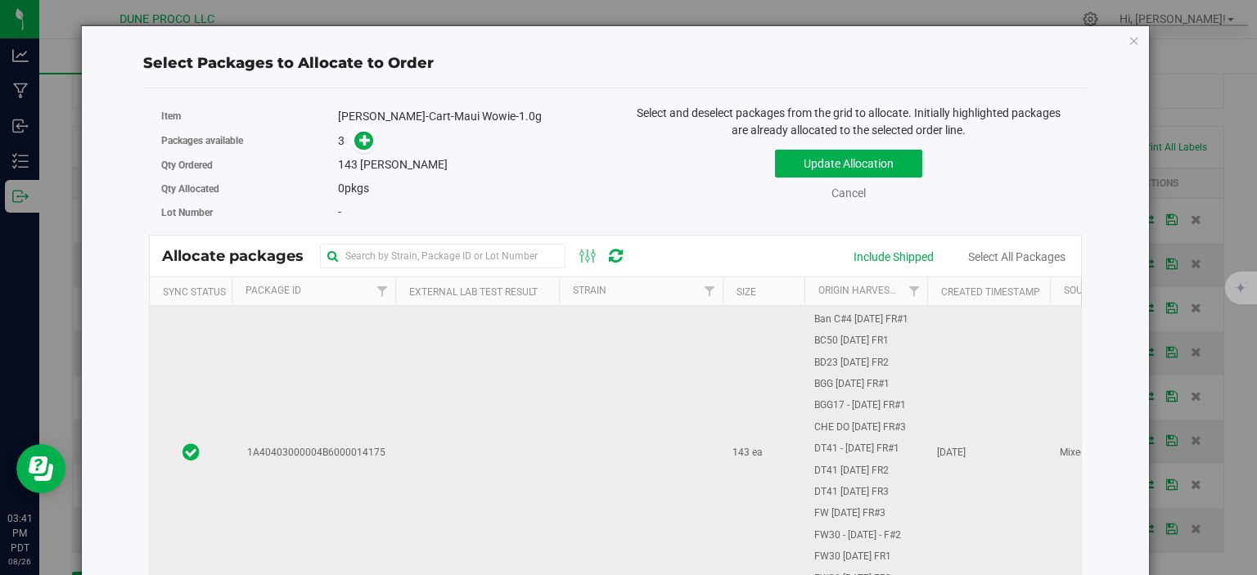
scroll to position [378, 0]
click at [457, 381] on td at bounding box center [477, 452] width 164 height 1049
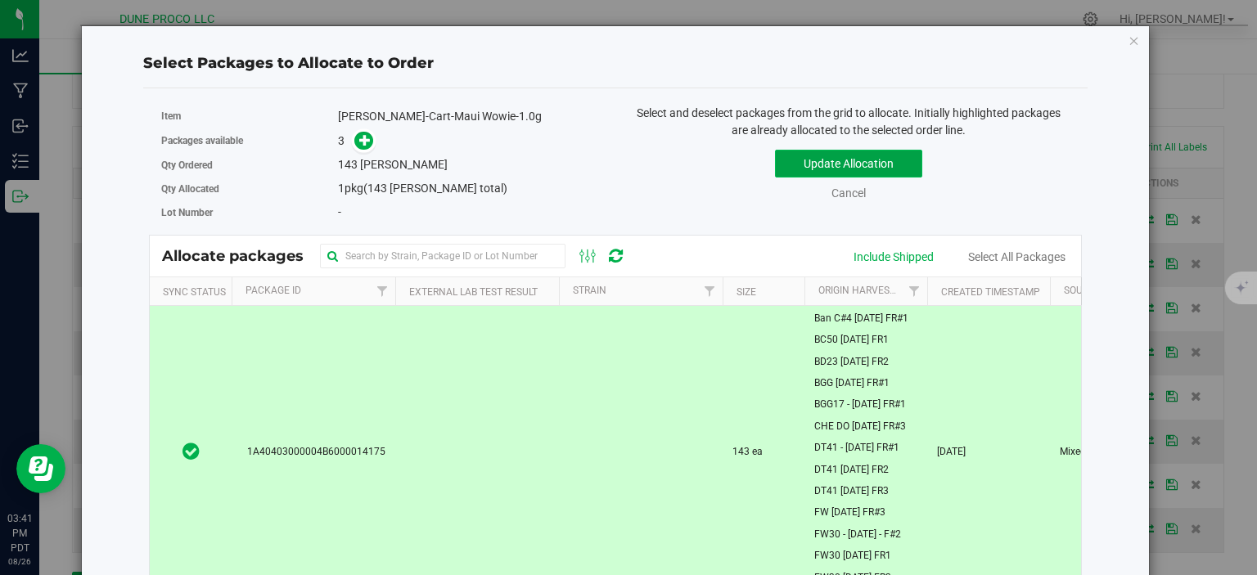
click at [783, 174] on button "Update Allocation" at bounding box center [848, 164] width 147 height 28
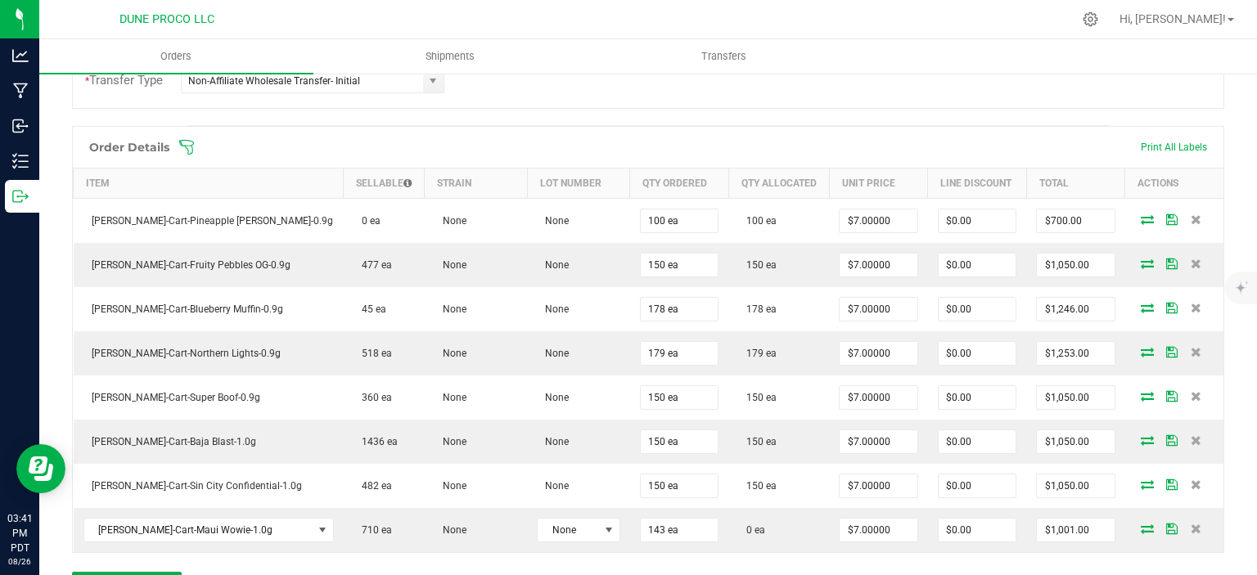
scroll to position [408, 0]
click at [1228, 177] on div "Back to Orders Order details Export PDF Done Editing Order # 00000138 Status Al…" at bounding box center [648, 274] width 1218 height 1220
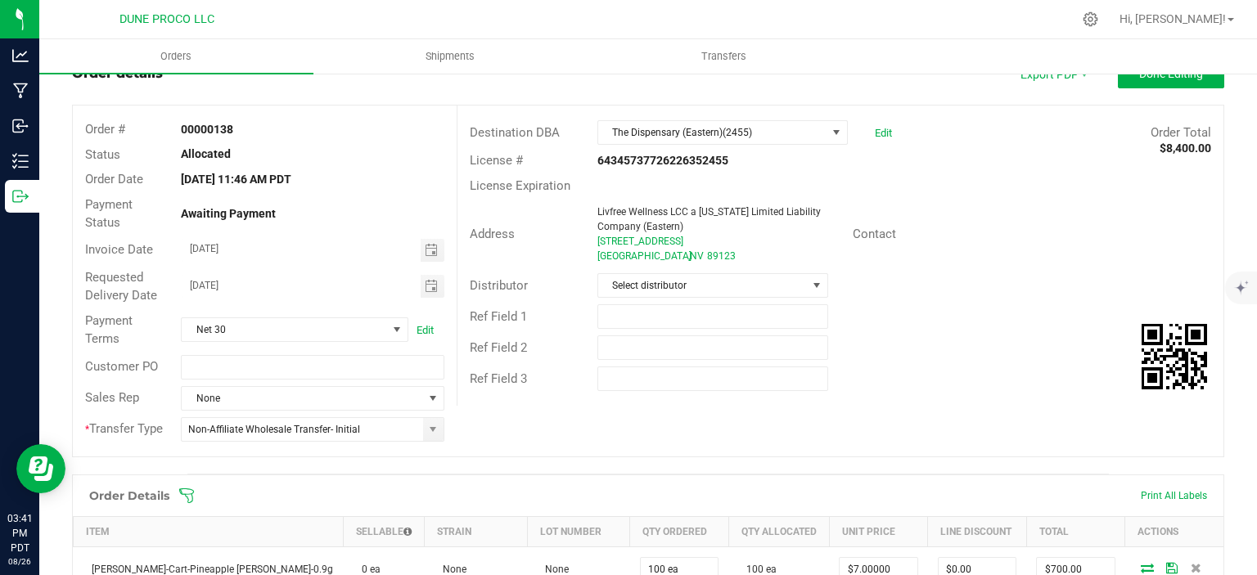
scroll to position [40, 0]
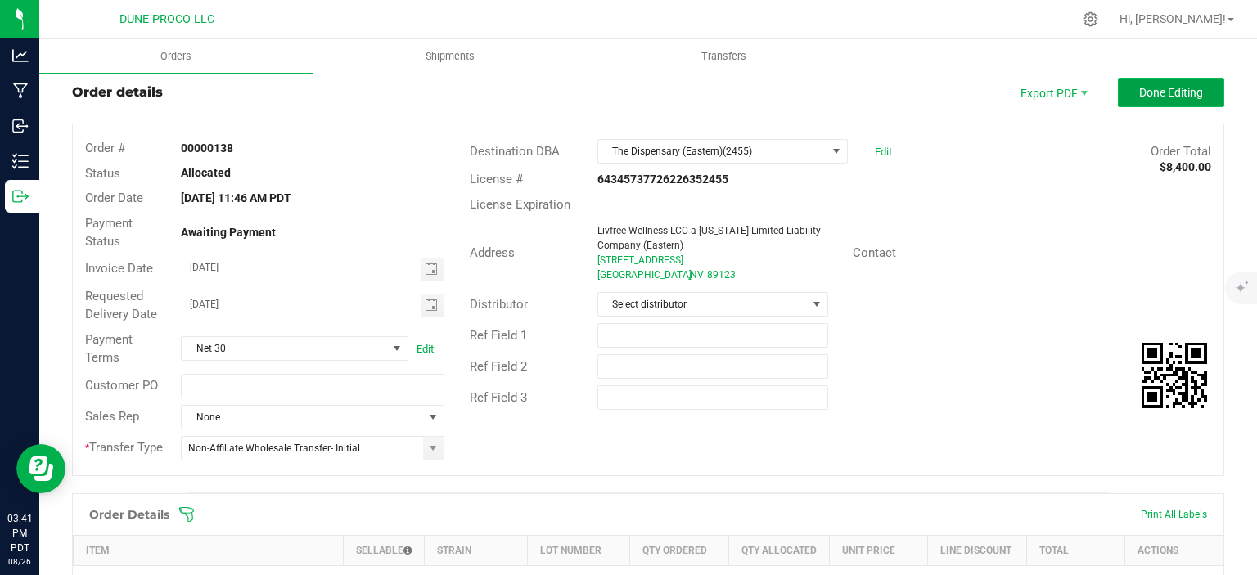
click at [1153, 99] on span "Done Editing" at bounding box center [1171, 92] width 64 height 13
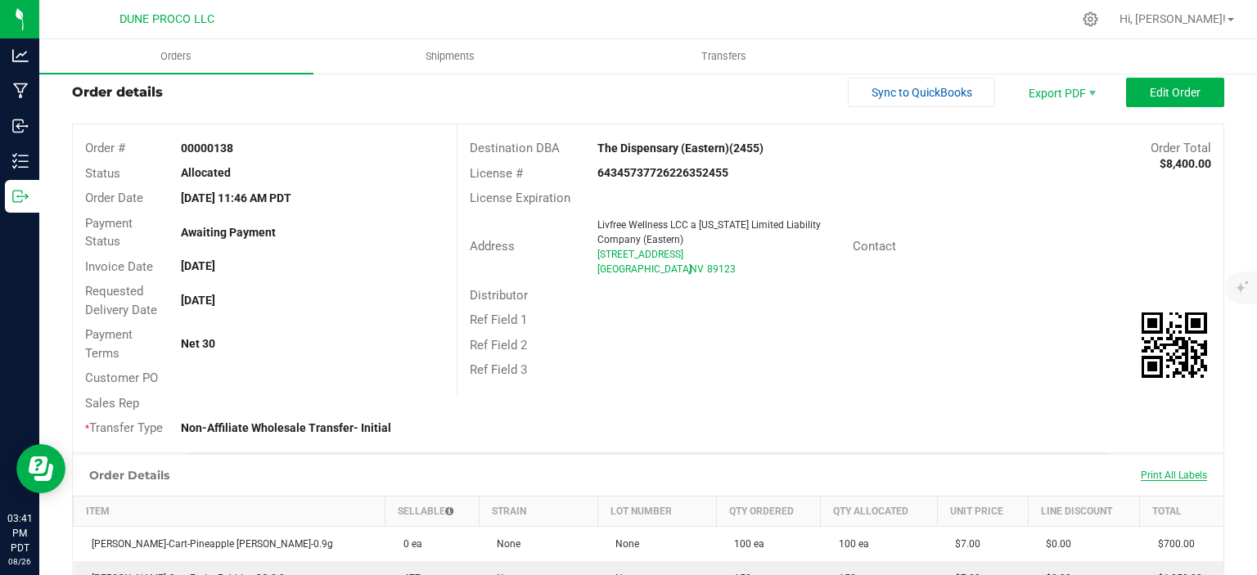
click at [1152, 472] on span "Print All Labels" at bounding box center [1174, 475] width 66 height 11
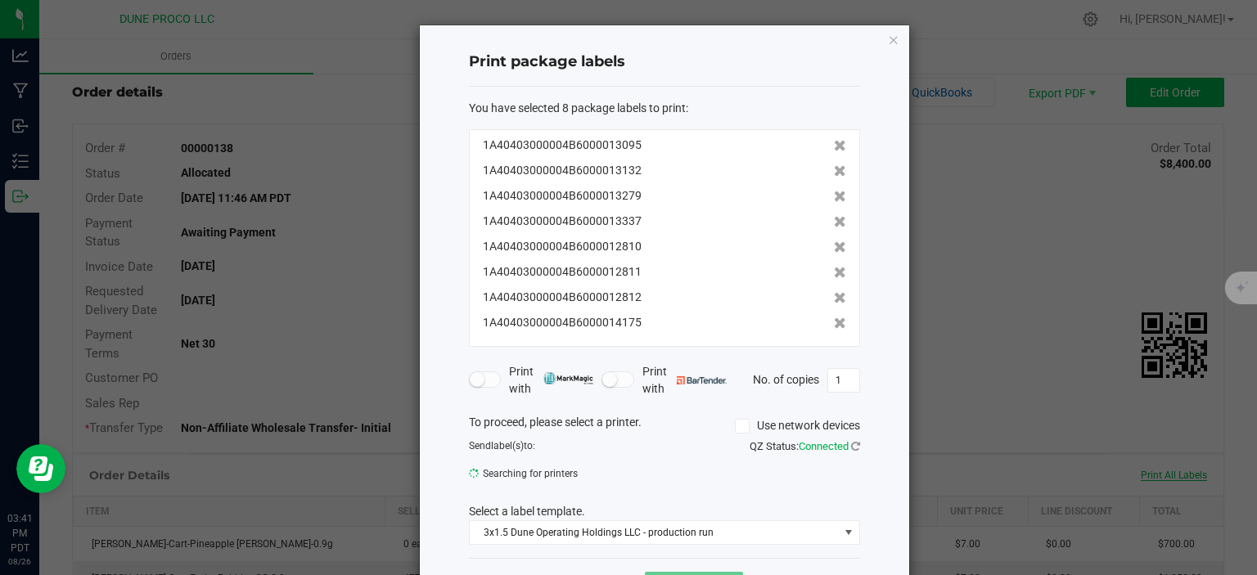
scroll to position [40, 0]
click at [837, 147] on icon at bounding box center [840, 145] width 12 height 11
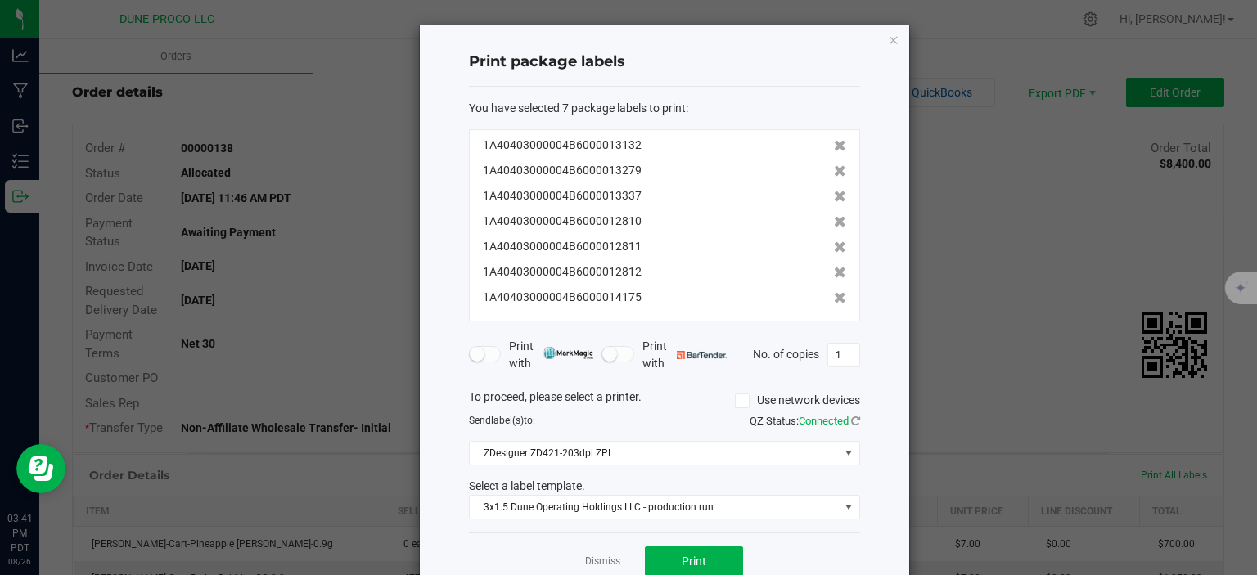
click at [837, 147] on icon at bounding box center [840, 145] width 12 height 11
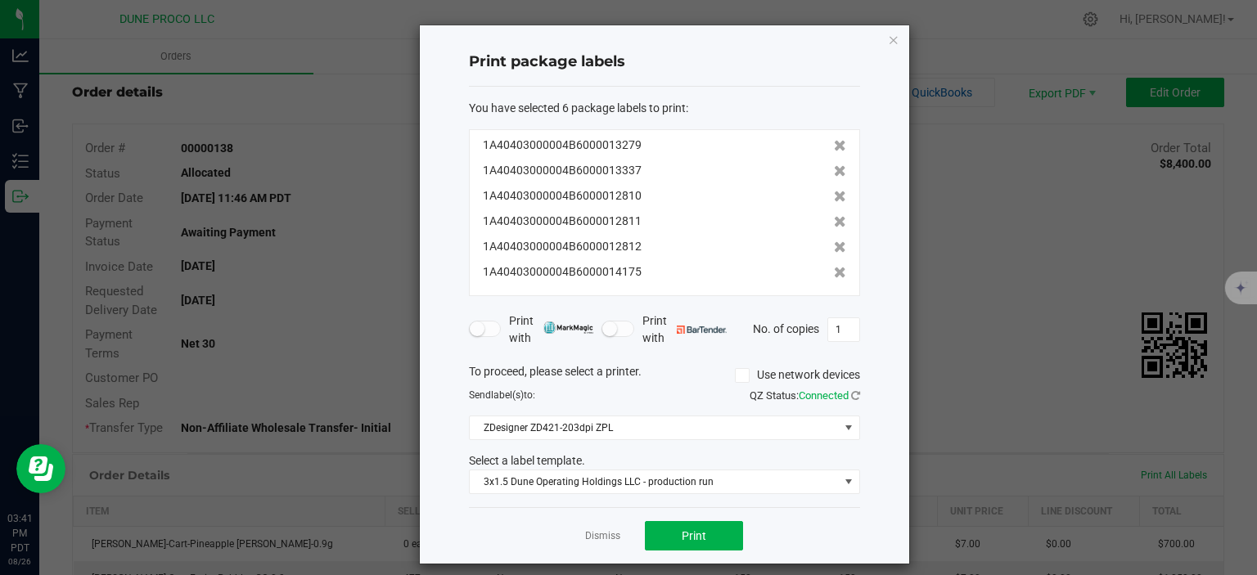
click at [837, 147] on icon at bounding box center [840, 145] width 12 height 11
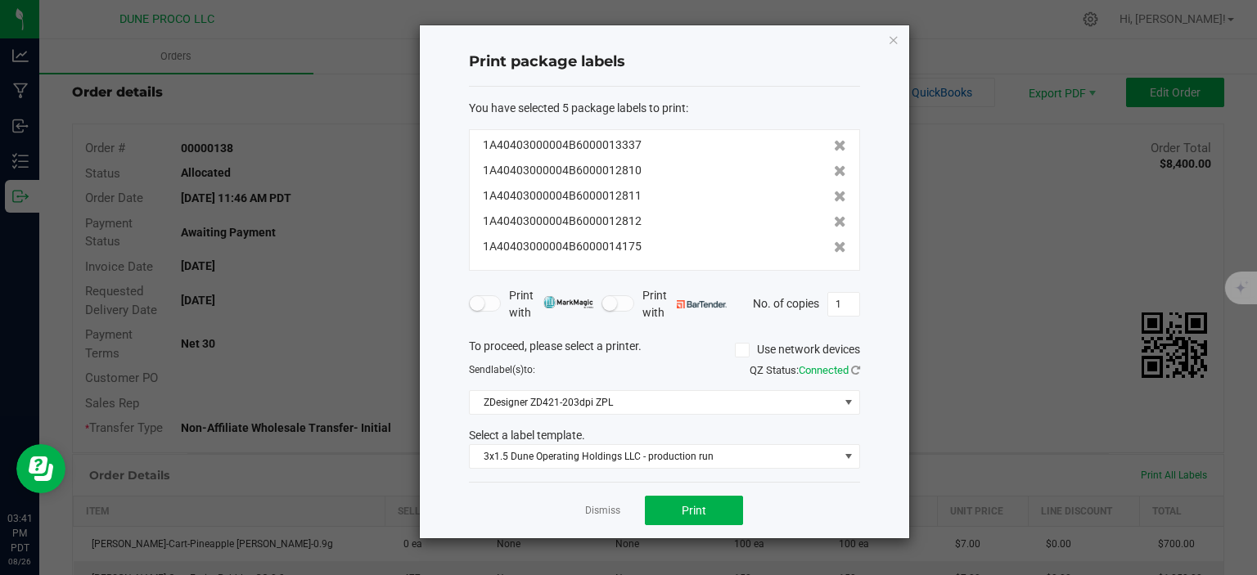
click at [837, 147] on icon at bounding box center [840, 145] width 12 height 11
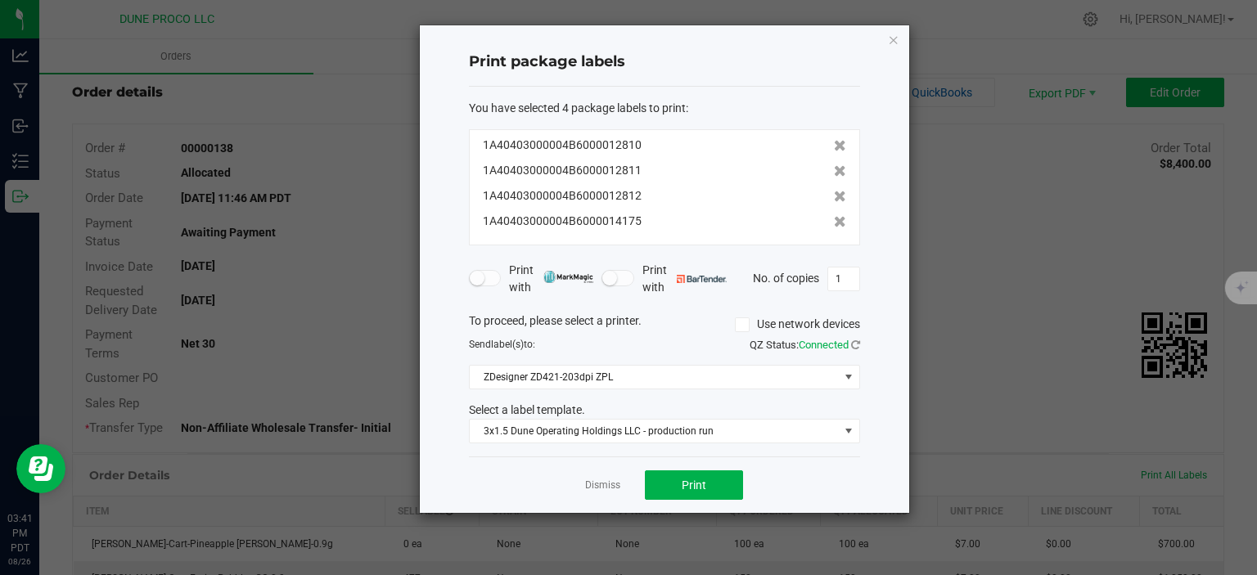
click at [837, 147] on icon at bounding box center [840, 145] width 12 height 11
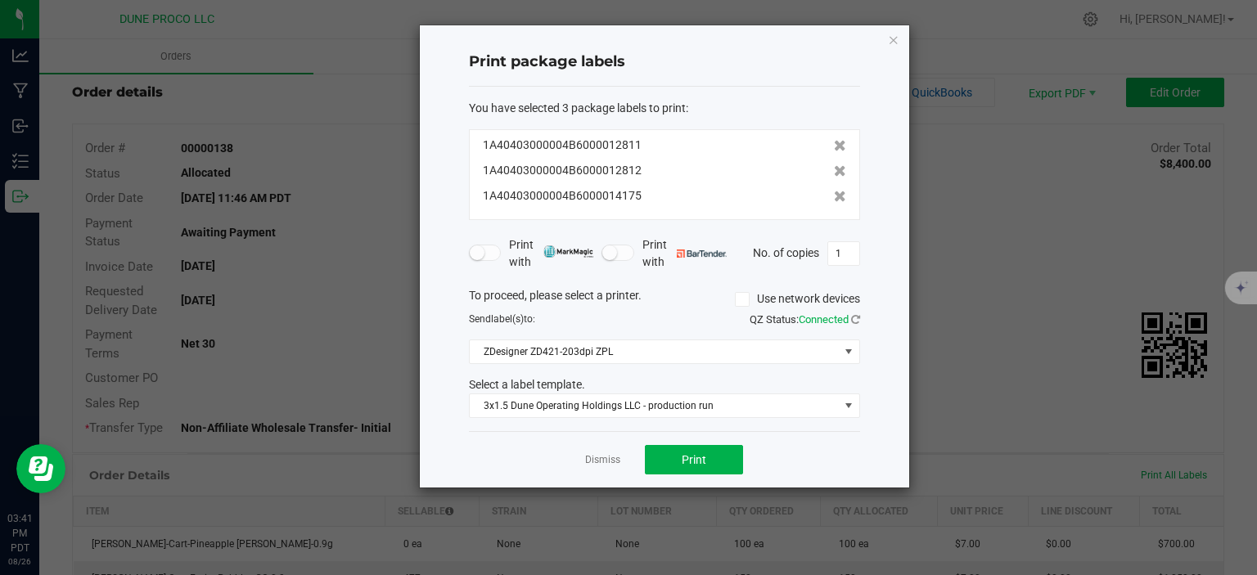
click at [837, 147] on icon at bounding box center [840, 145] width 12 height 11
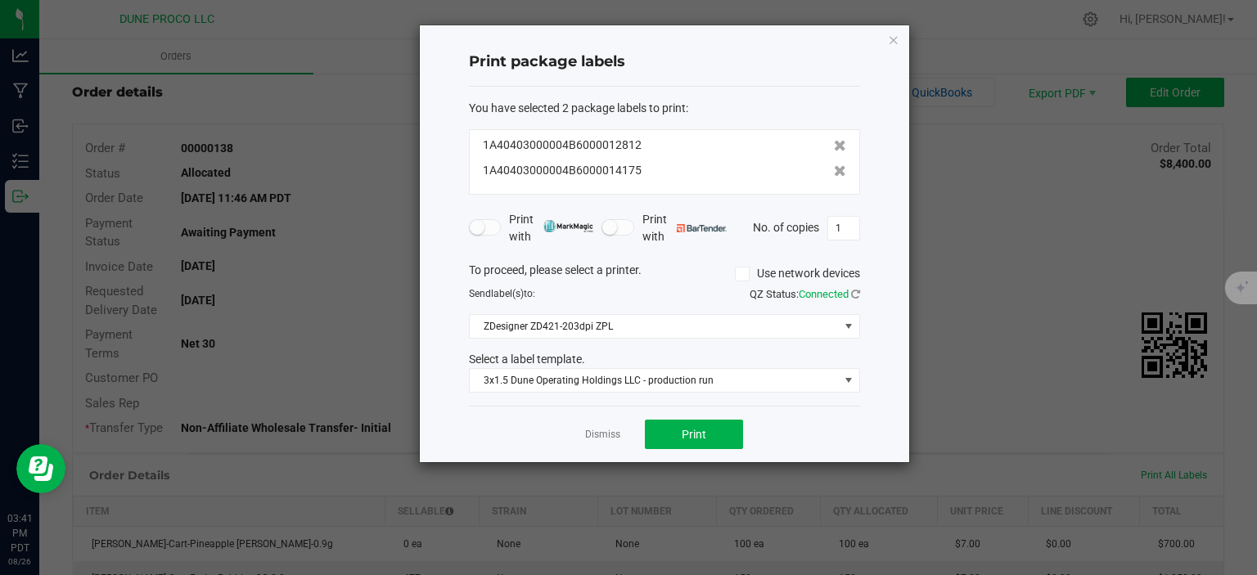
click at [837, 147] on icon at bounding box center [840, 145] width 12 height 11
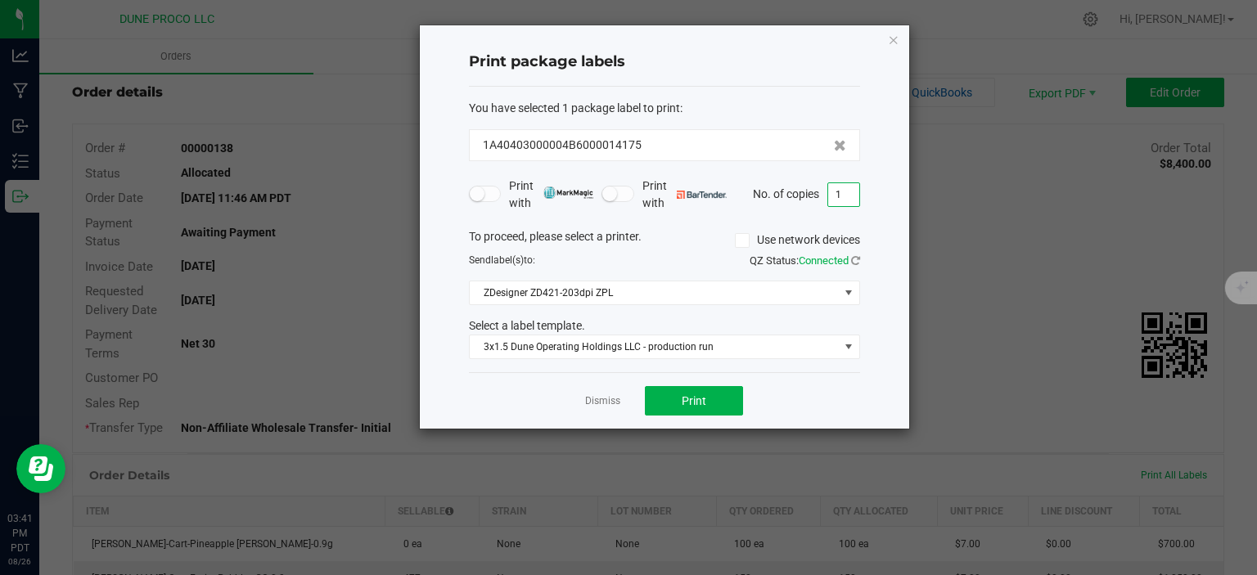
click at [846, 187] on input "1" at bounding box center [843, 194] width 31 height 23
type input "143"
click at [701, 402] on span "Print" at bounding box center [694, 401] width 25 height 13
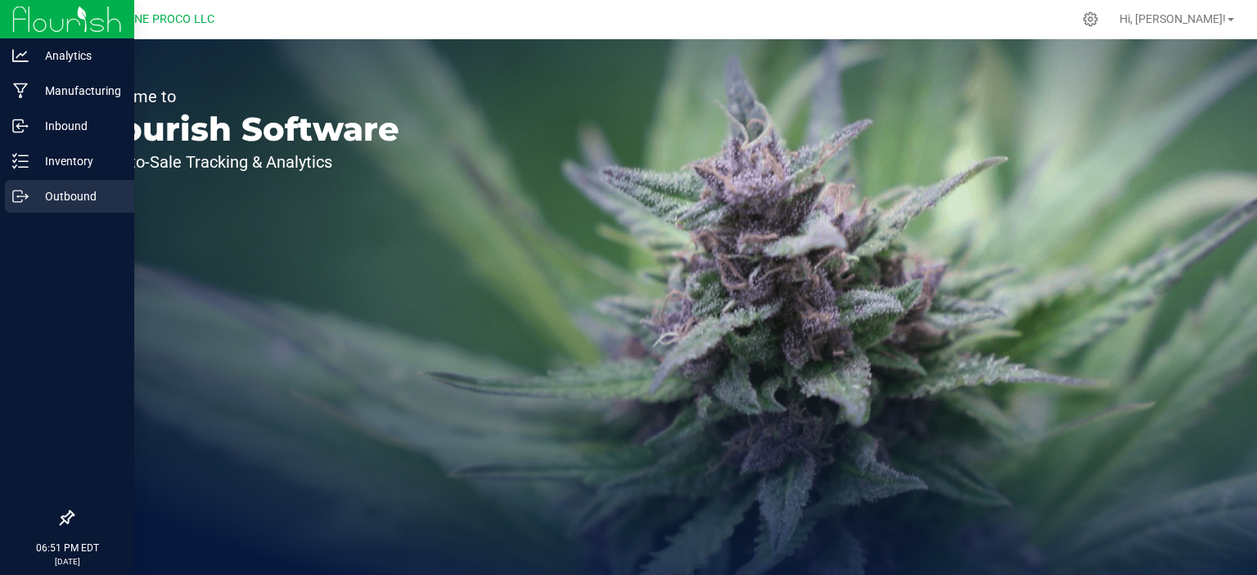
click at [47, 192] on p "Outbound" at bounding box center [78, 197] width 98 height 20
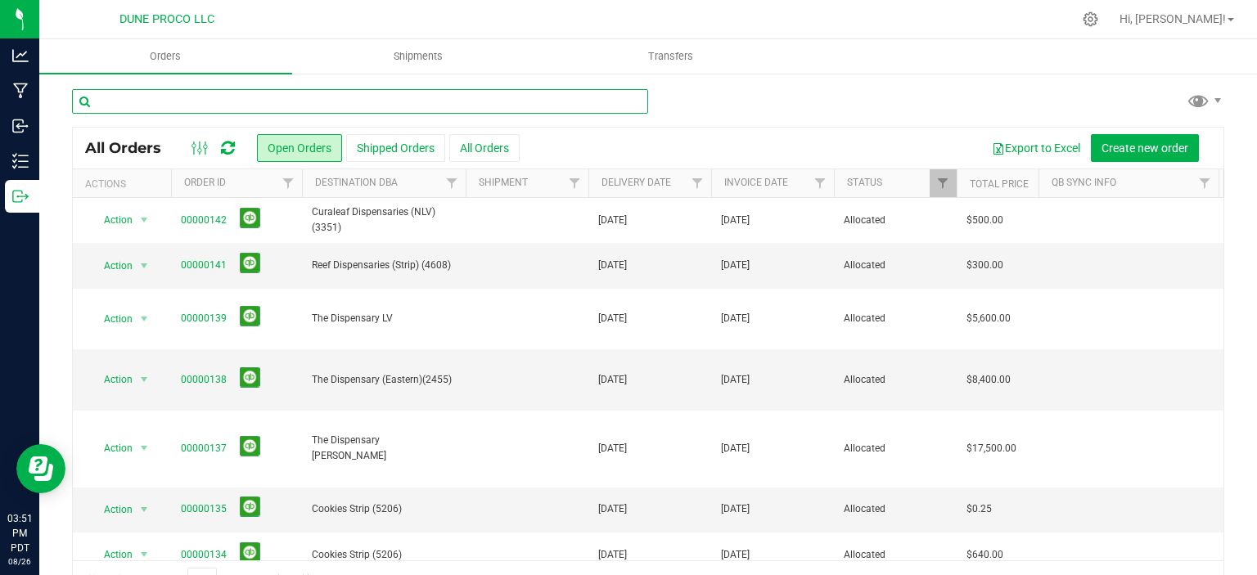
click at [241, 108] on input "text" at bounding box center [360, 101] width 576 height 25
type input "109"
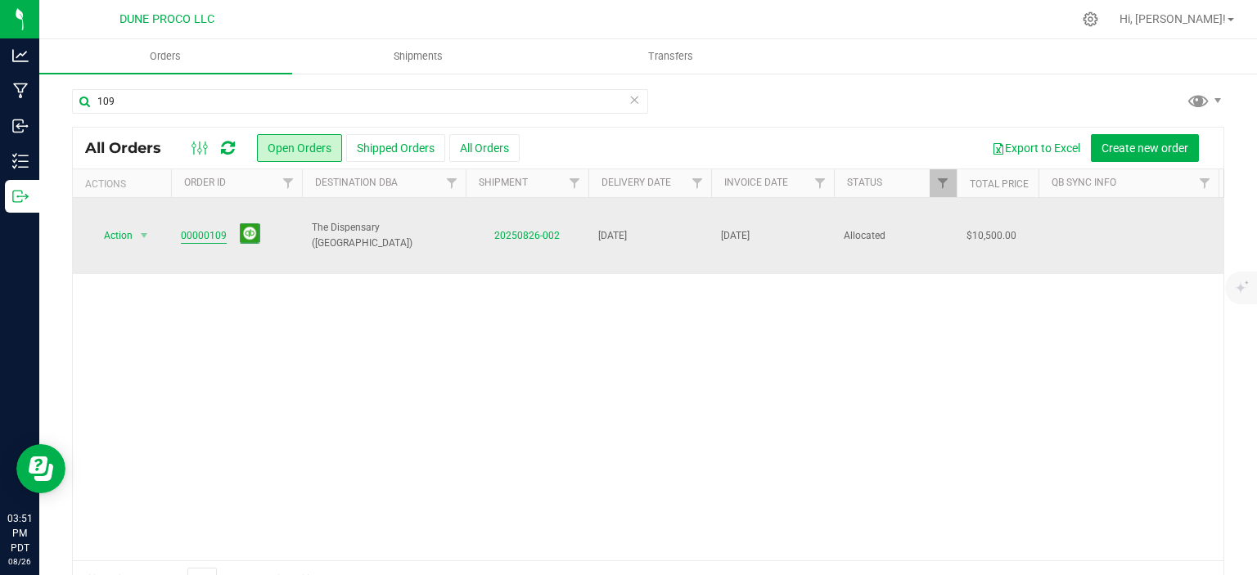
click at [221, 228] on link "00000109" at bounding box center [204, 236] width 46 height 16
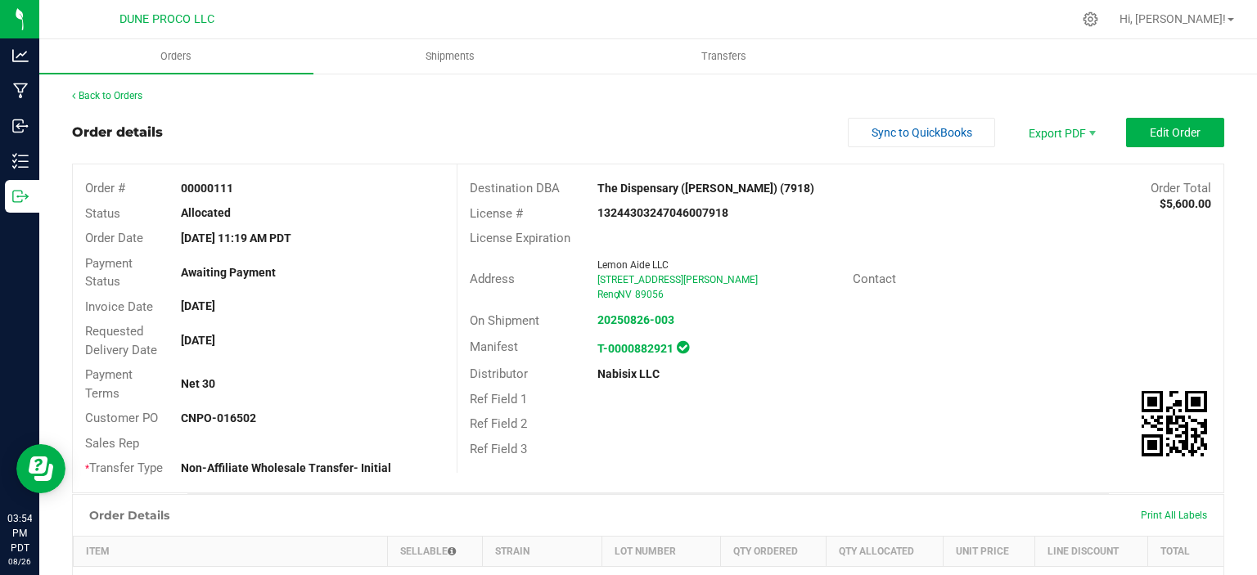
scroll to position [516, 0]
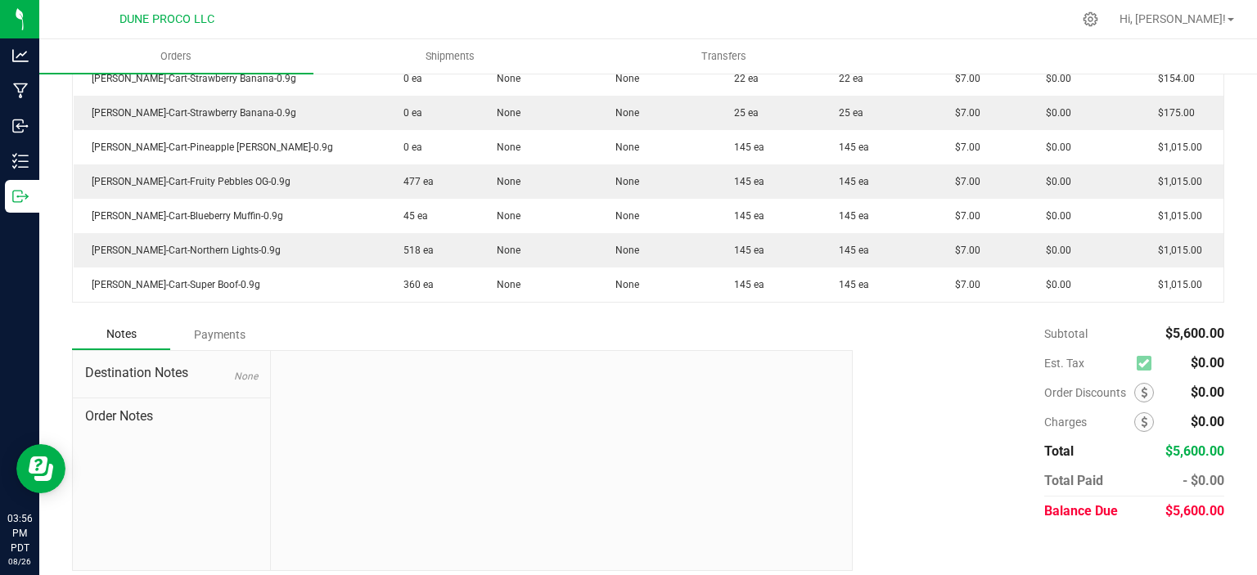
scroll to position [584, 0]
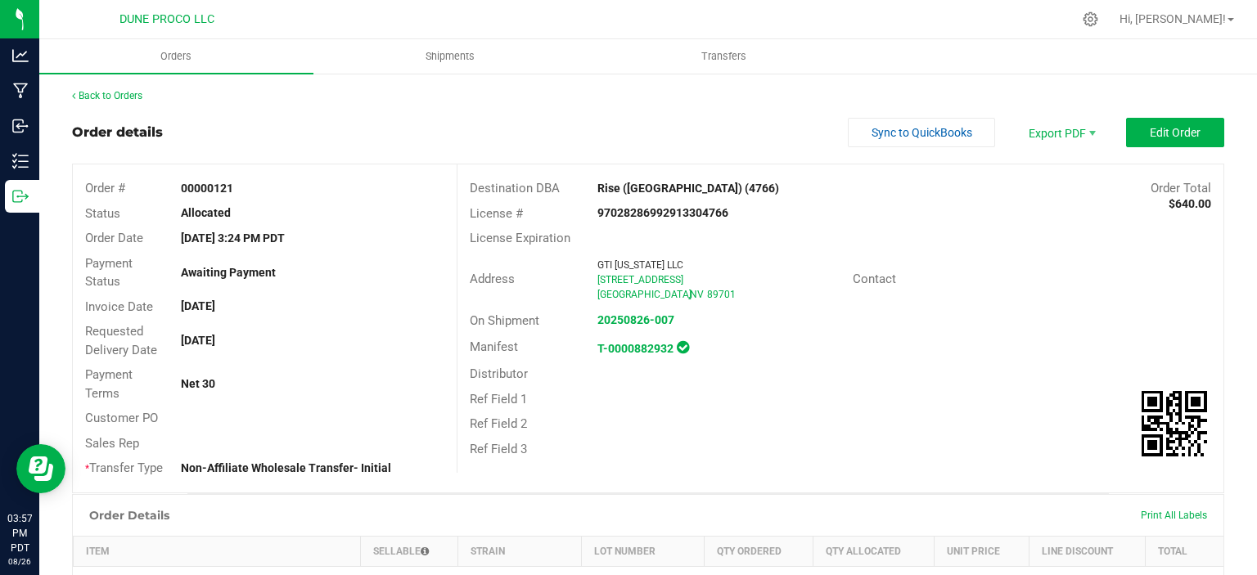
scroll to position [413, 0]
